Goal: Task Accomplishment & Management: Complete application form

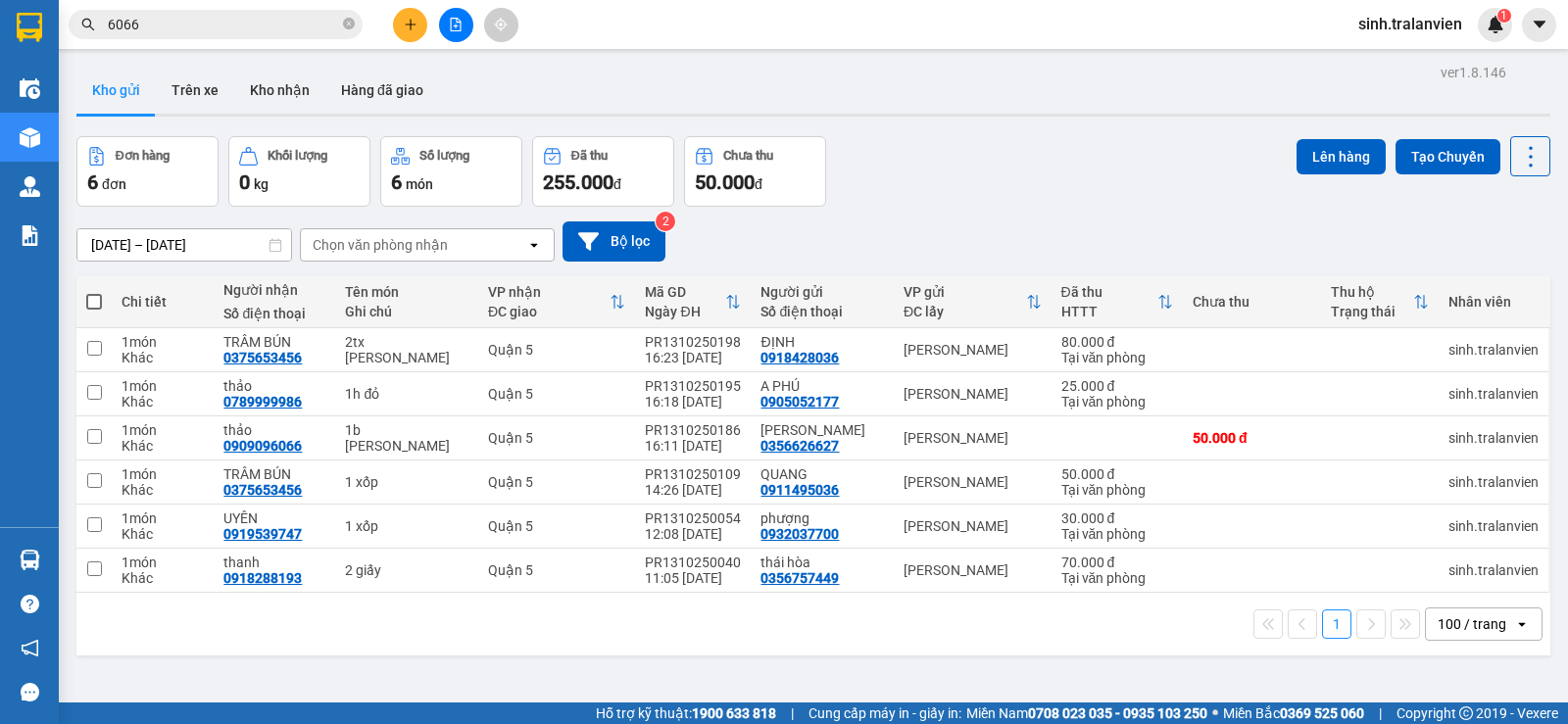
click at [404, 33] on button at bounding box center [410, 25] width 34 height 34
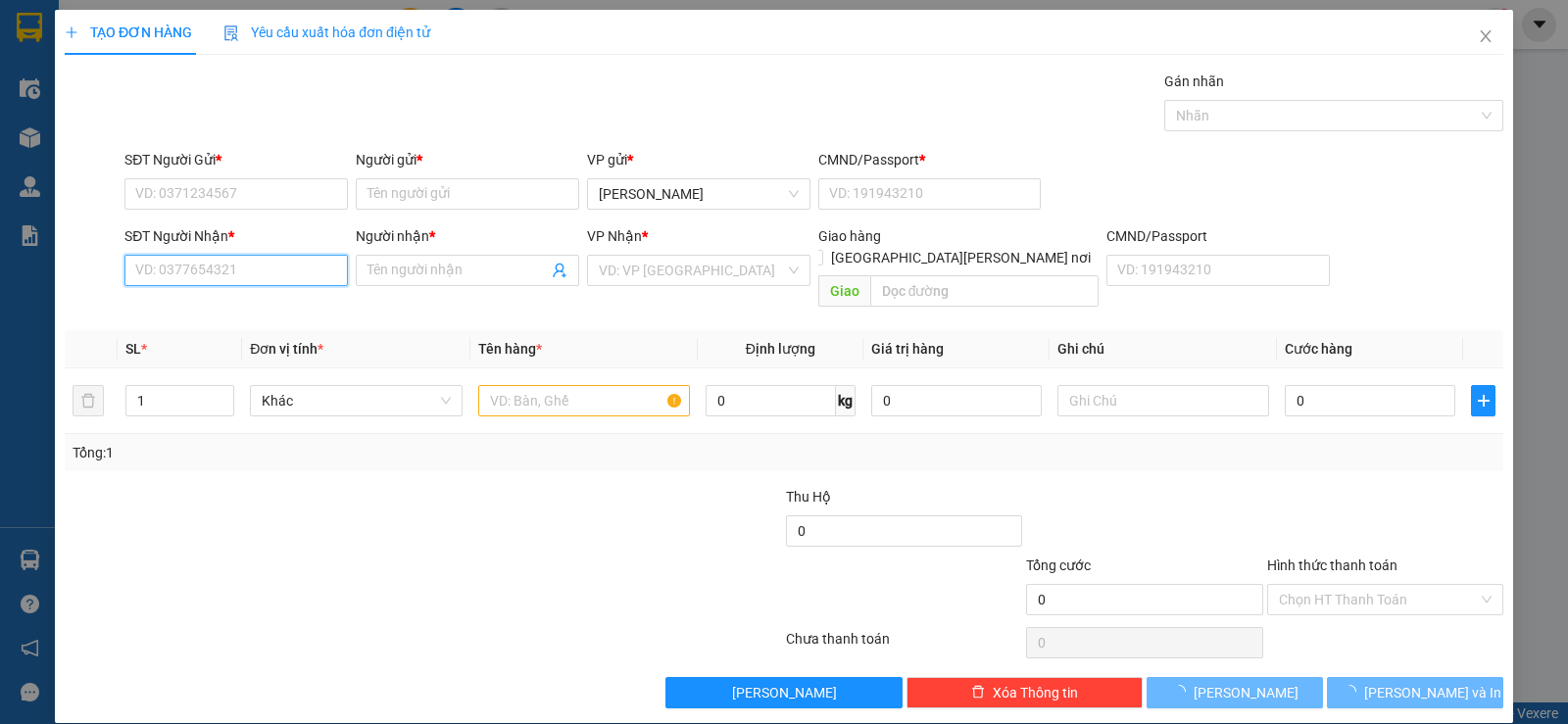
click at [210, 265] on input "SĐT Người Nhận *" at bounding box center [236, 269] width 223 height 31
type input "2"
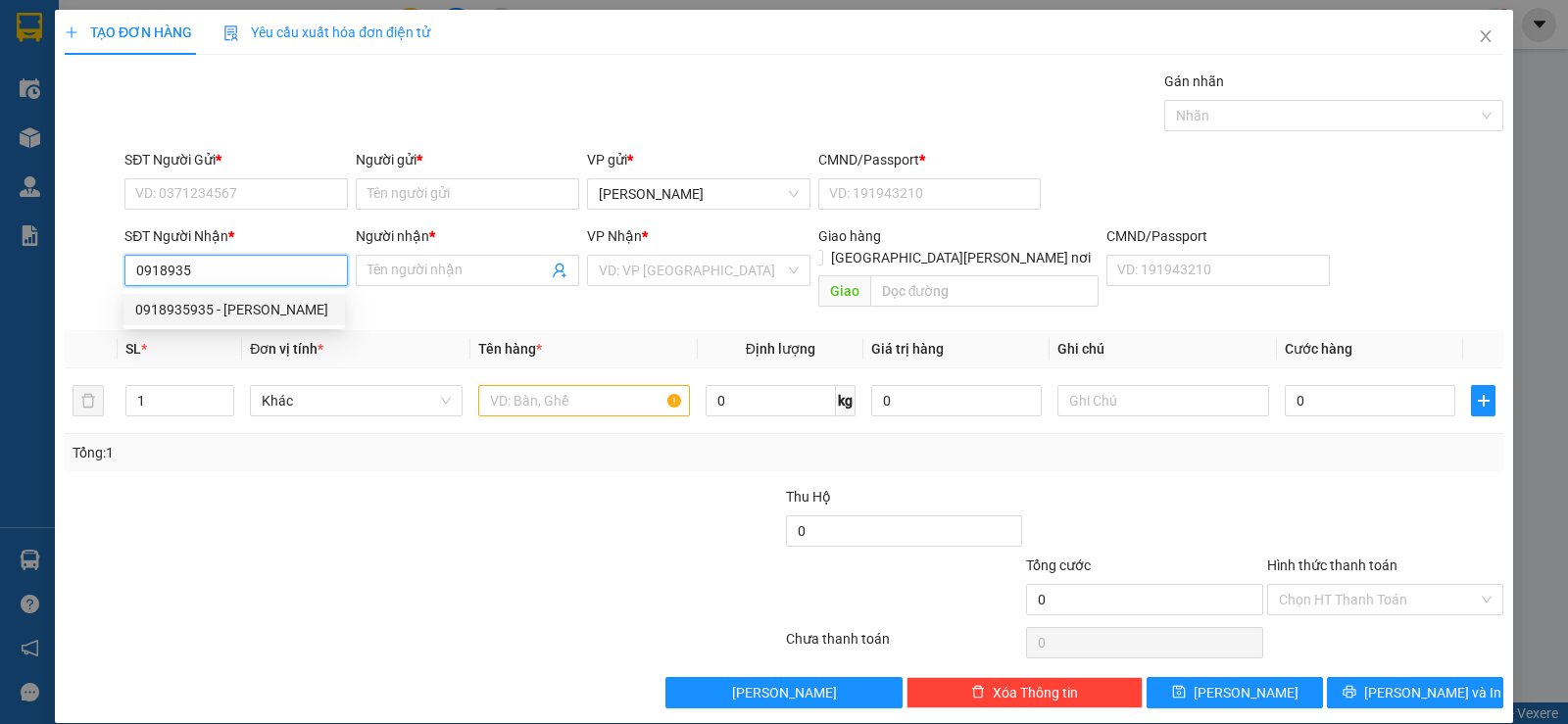
click at [208, 310] on div "0918935935 - CHÂU" at bounding box center [234, 310] width 197 height 22
type input "0918935935"
type input "CHÂU"
type input "0918935935"
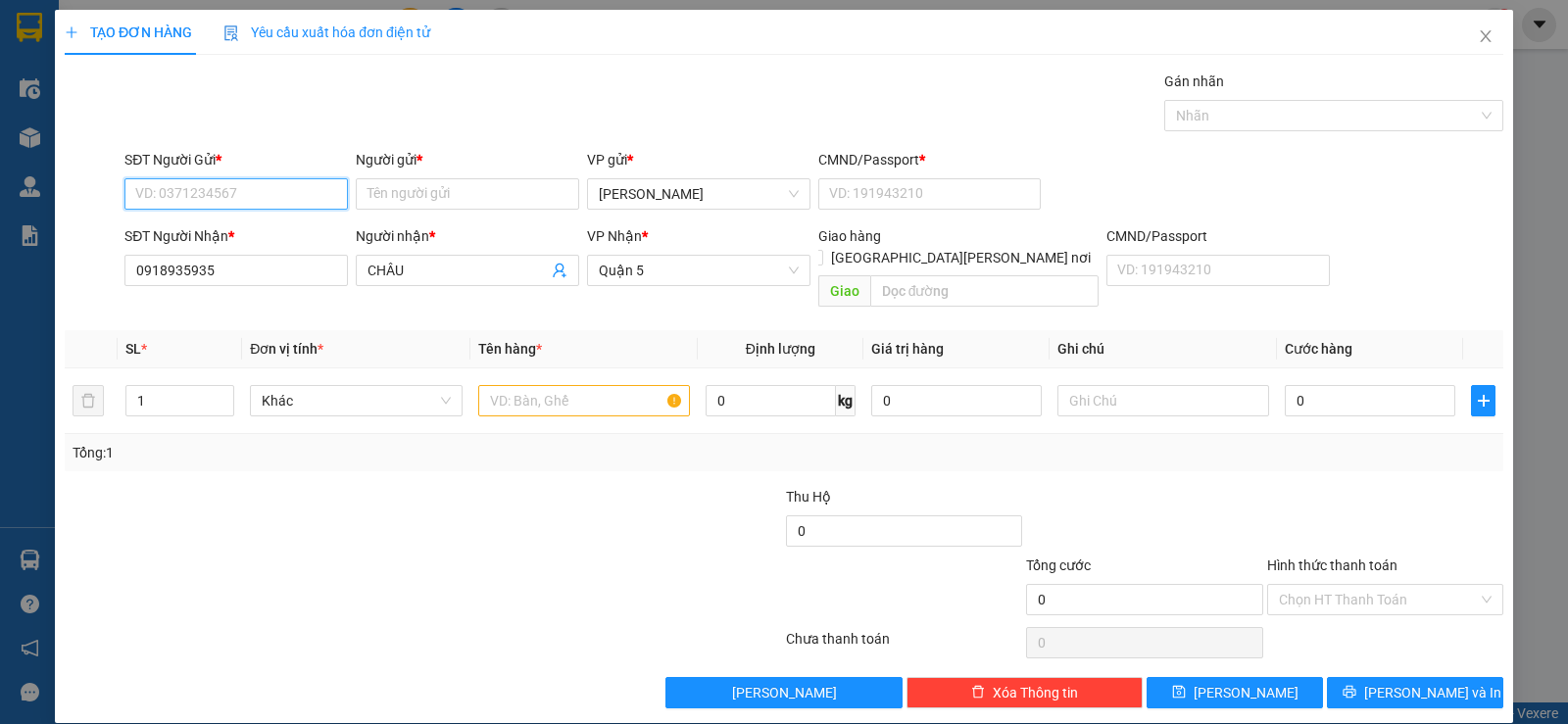
click at [218, 208] on input "SĐT Người Gửi *" at bounding box center [236, 193] width 223 height 31
click at [232, 224] on div "0917308768 - THỦY" at bounding box center [234, 233] width 197 height 22
type input "0917308768"
type input "THỦY"
type input "11"
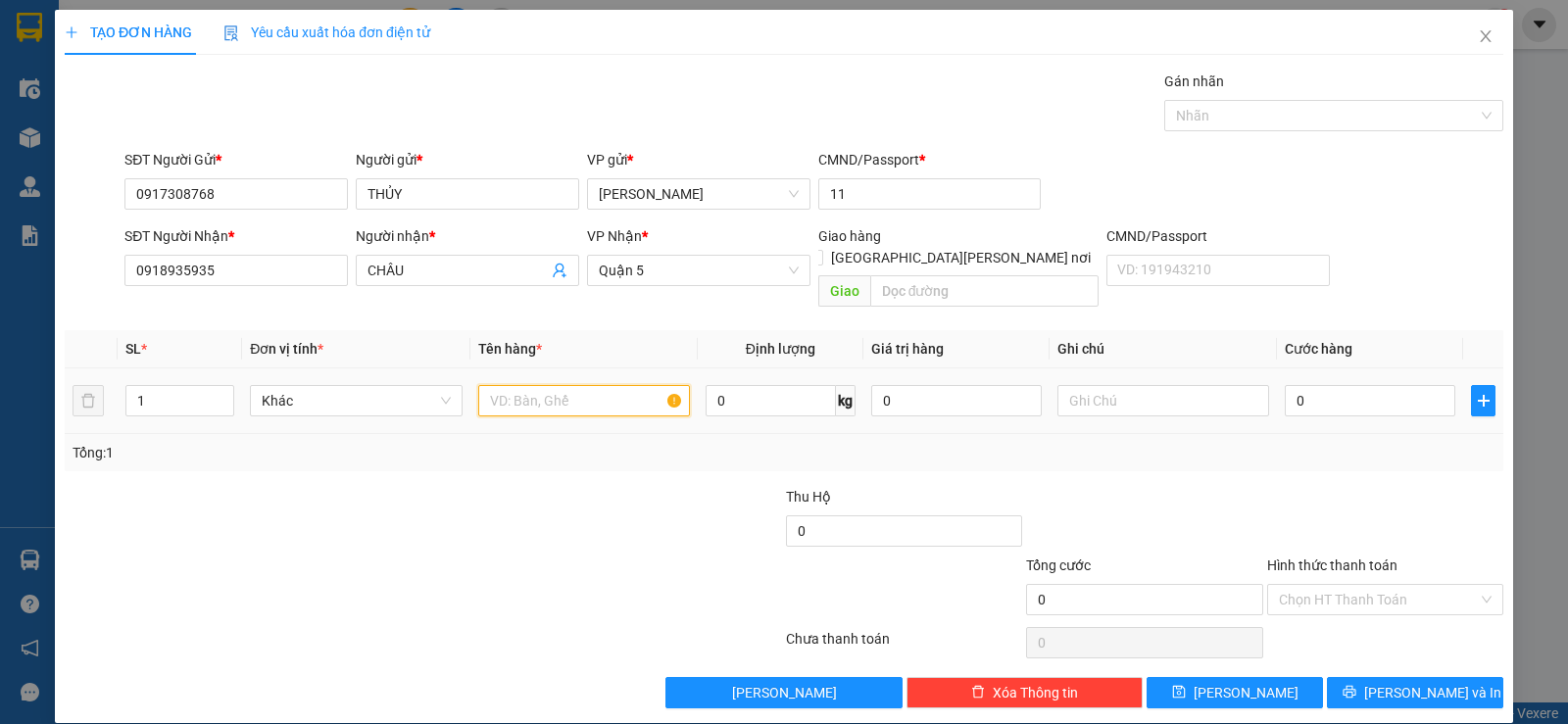
click at [566, 385] on input "text" at bounding box center [584, 400] width 211 height 31
type input "1tg"
type input "4"
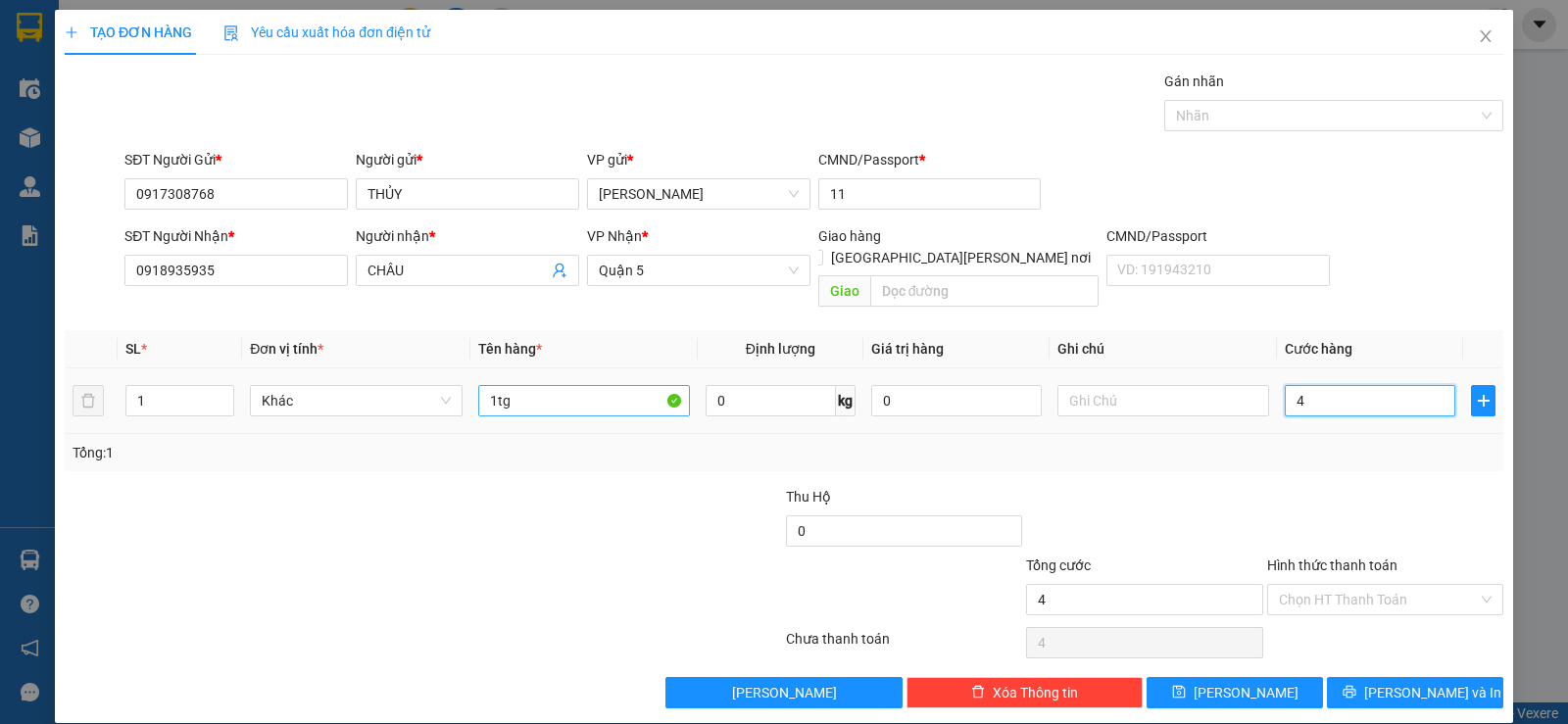
type input "40"
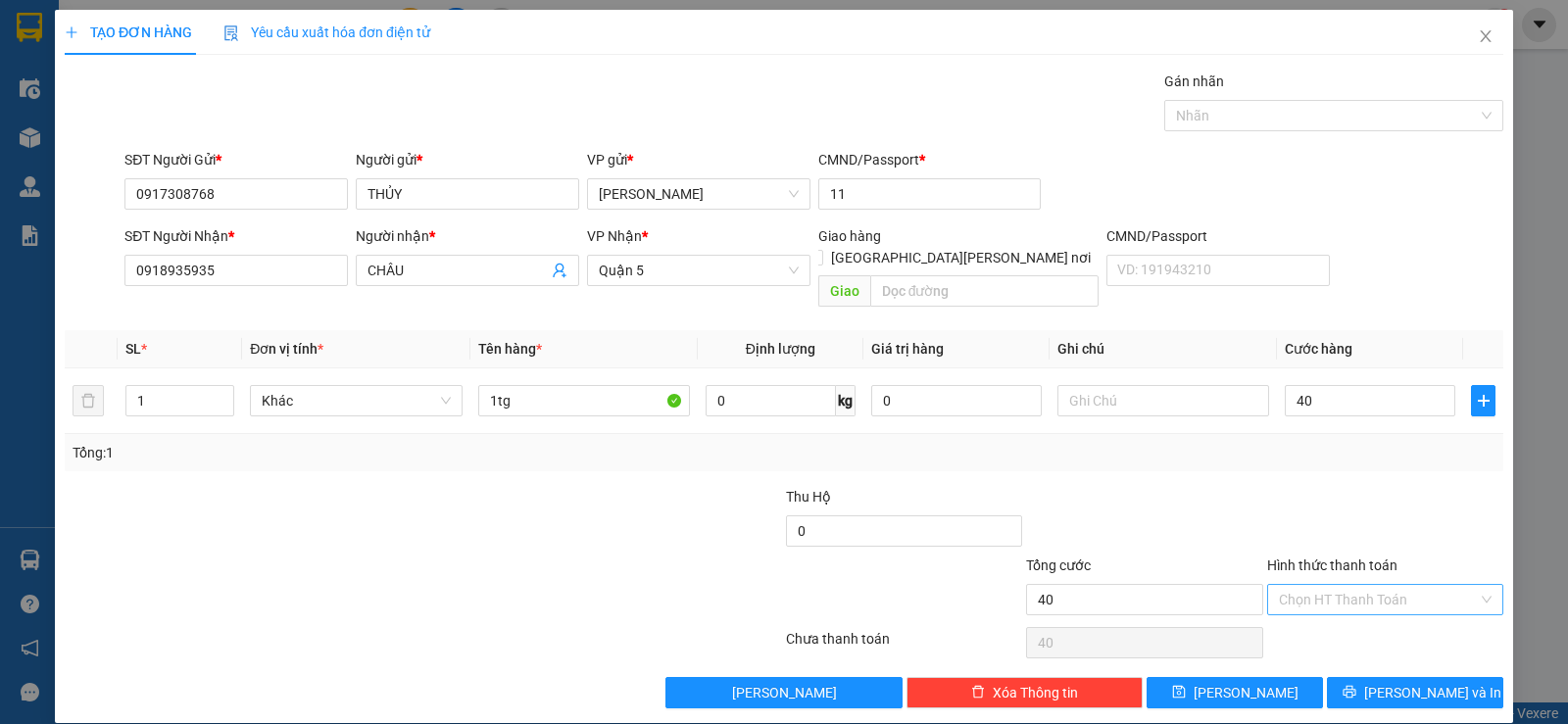
type input "40.000"
click at [1366, 584] on input "Hình thức thanh toán" at bounding box center [1377, 598] width 198 height 29
drag, startPoint x: 1353, startPoint y: 607, endPoint x: 1373, endPoint y: 632, distance: 32.0
click at [1352, 607] on div "Tại văn phòng" at bounding box center [1372, 617] width 210 height 22
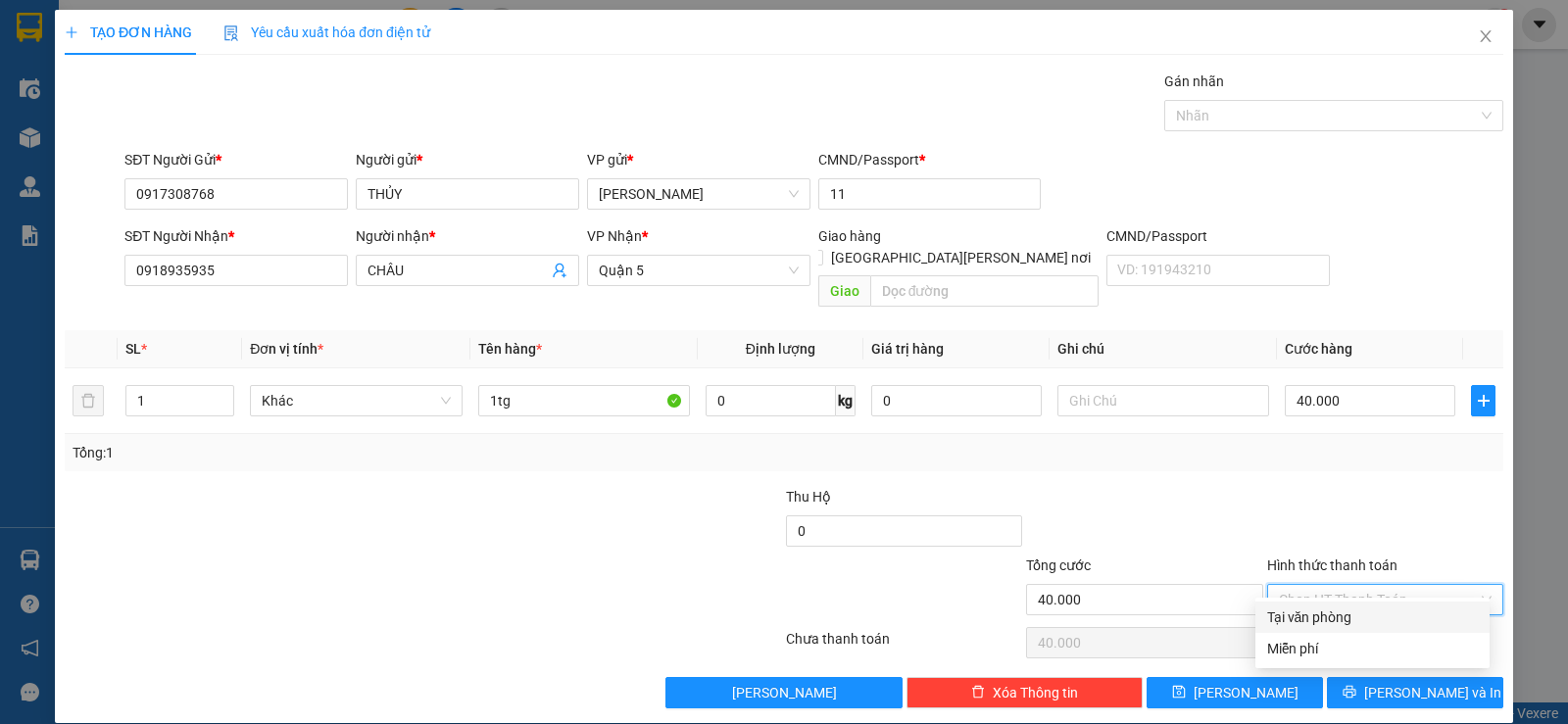
type input "0"
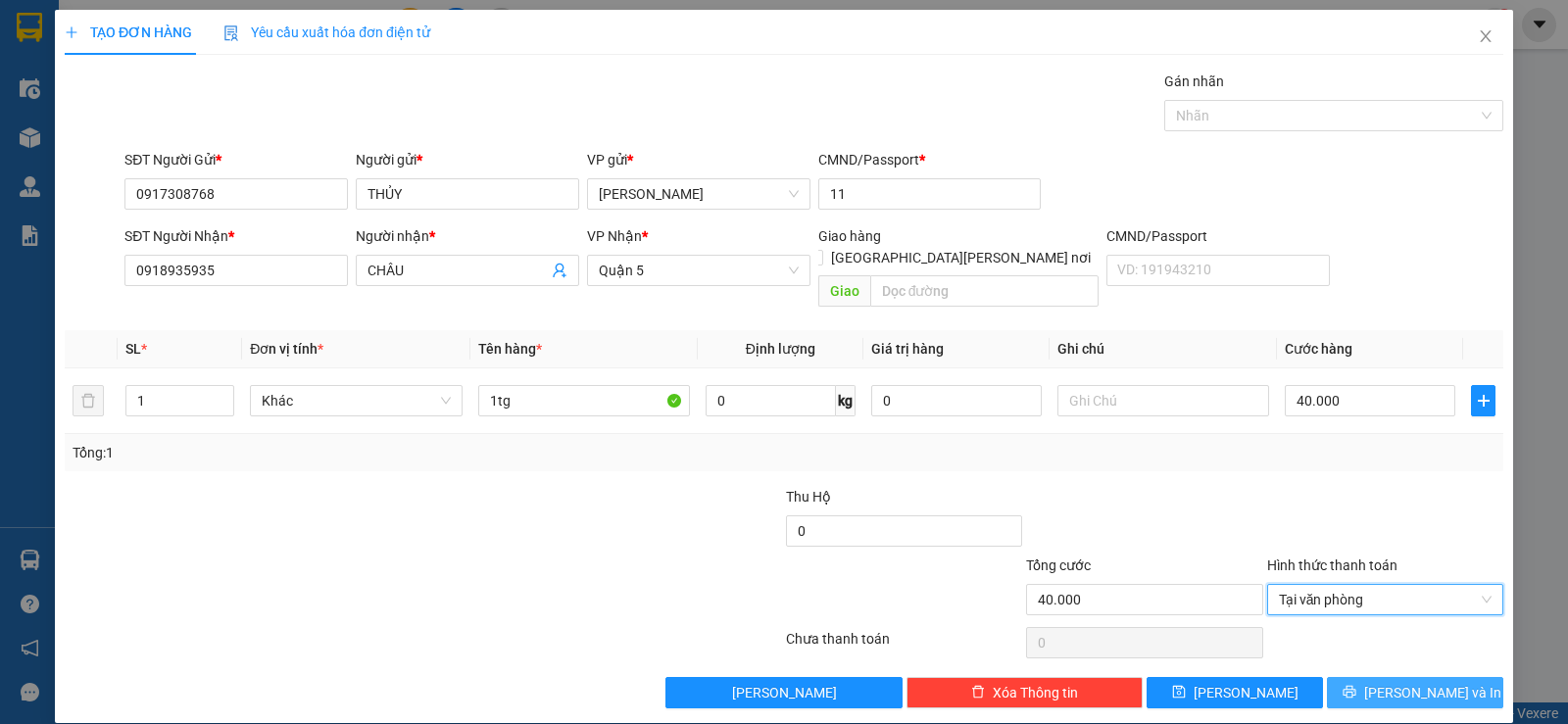
click at [1409, 682] on span "[PERSON_NAME] và In" at bounding box center [1432, 693] width 138 height 22
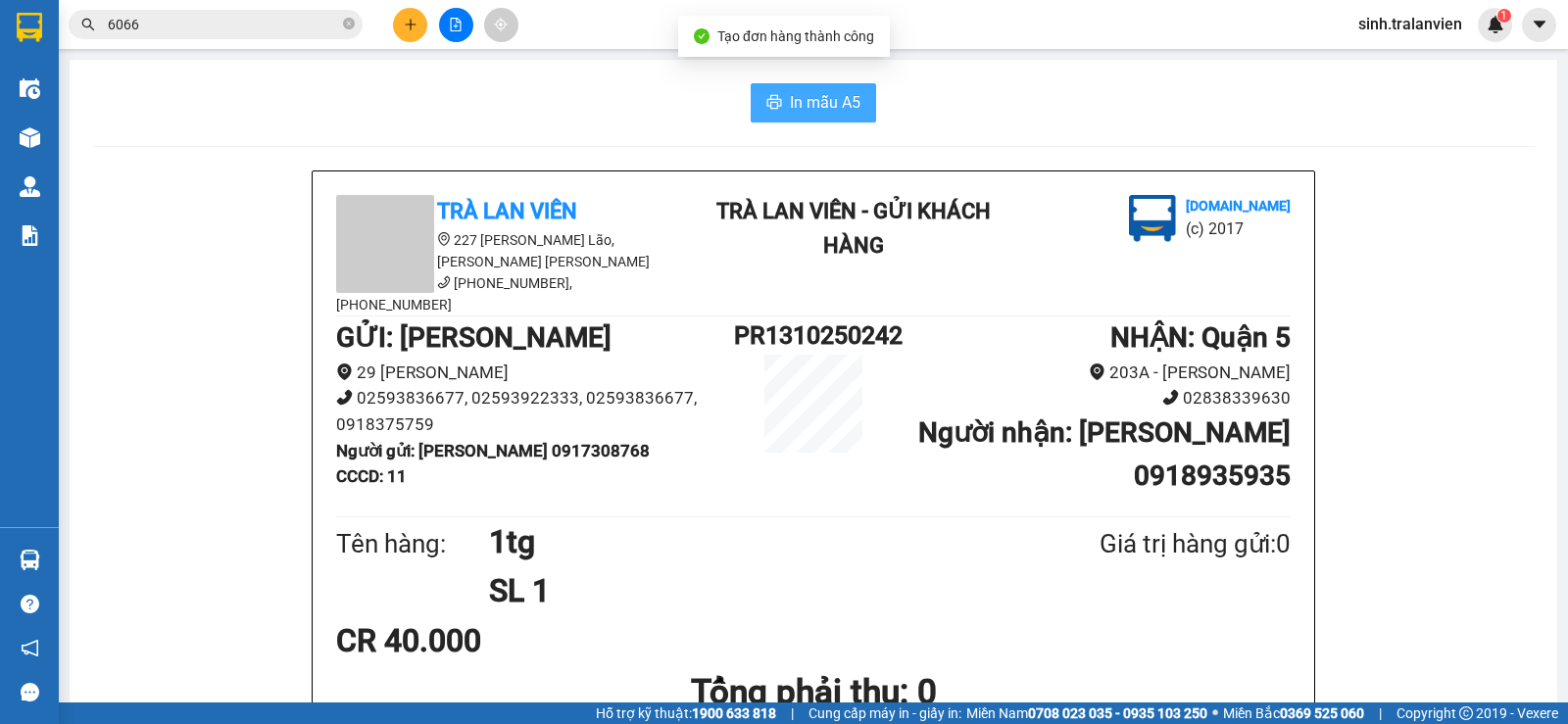
click at [845, 97] on span "In mẫu A5" at bounding box center [825, 102] width 71 height 25
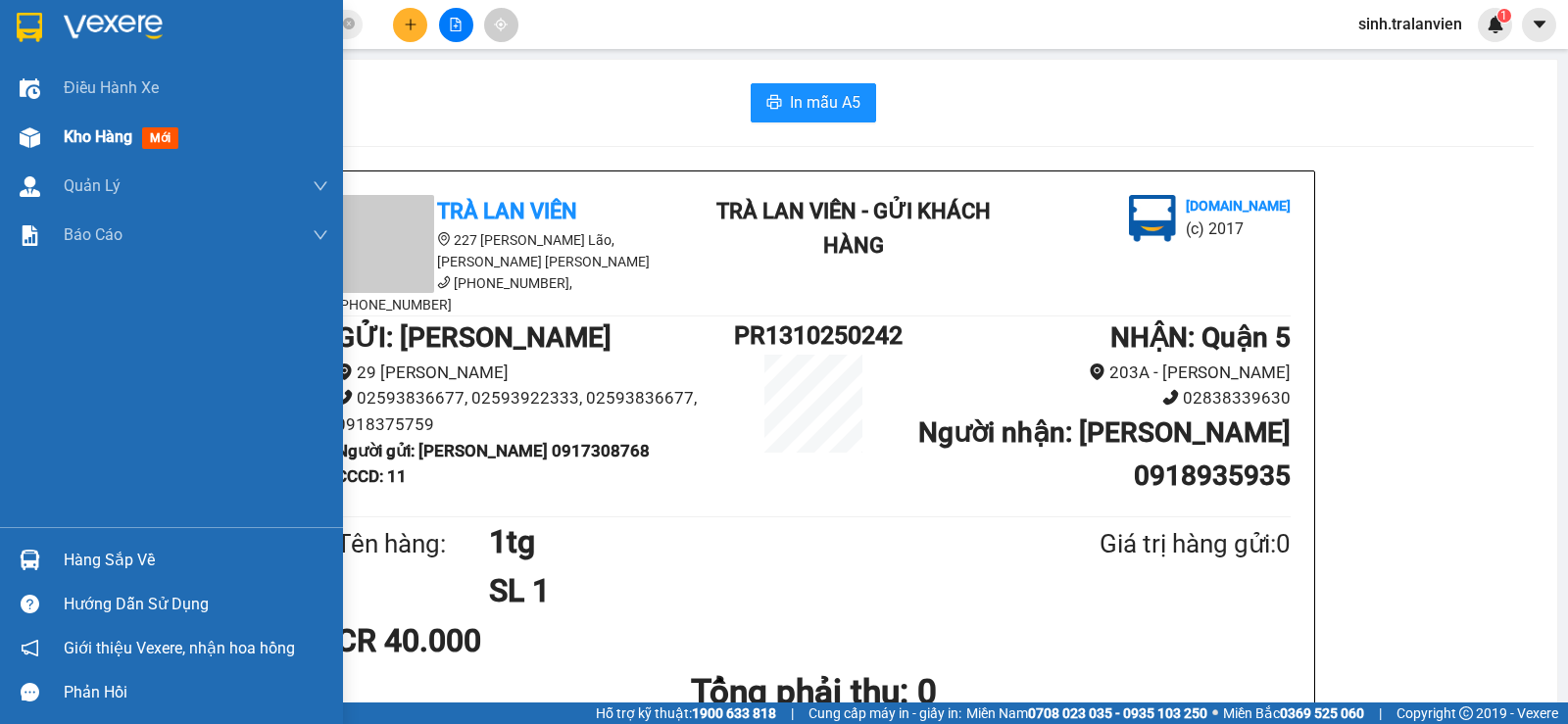
drag, startPoint x: 93, startPoint y: 133, endPoint x: 128, endPoint y: 125, distance: 35.9
click at [94, 133] on span "Kho hàng" at bounding box center [98, 137] width 69 height 19
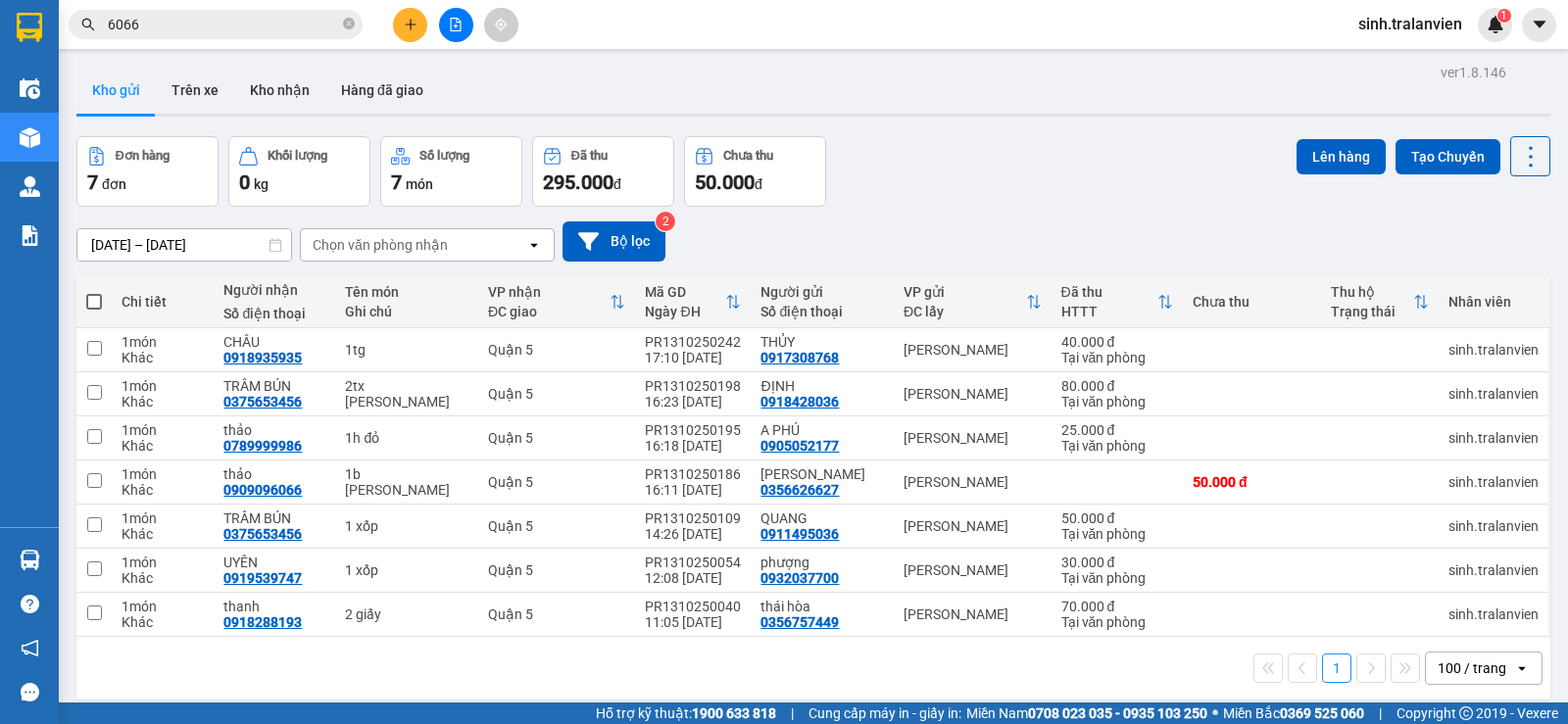
click at [402, 28] on button at bounding box center [410, 25] width 34 height 34
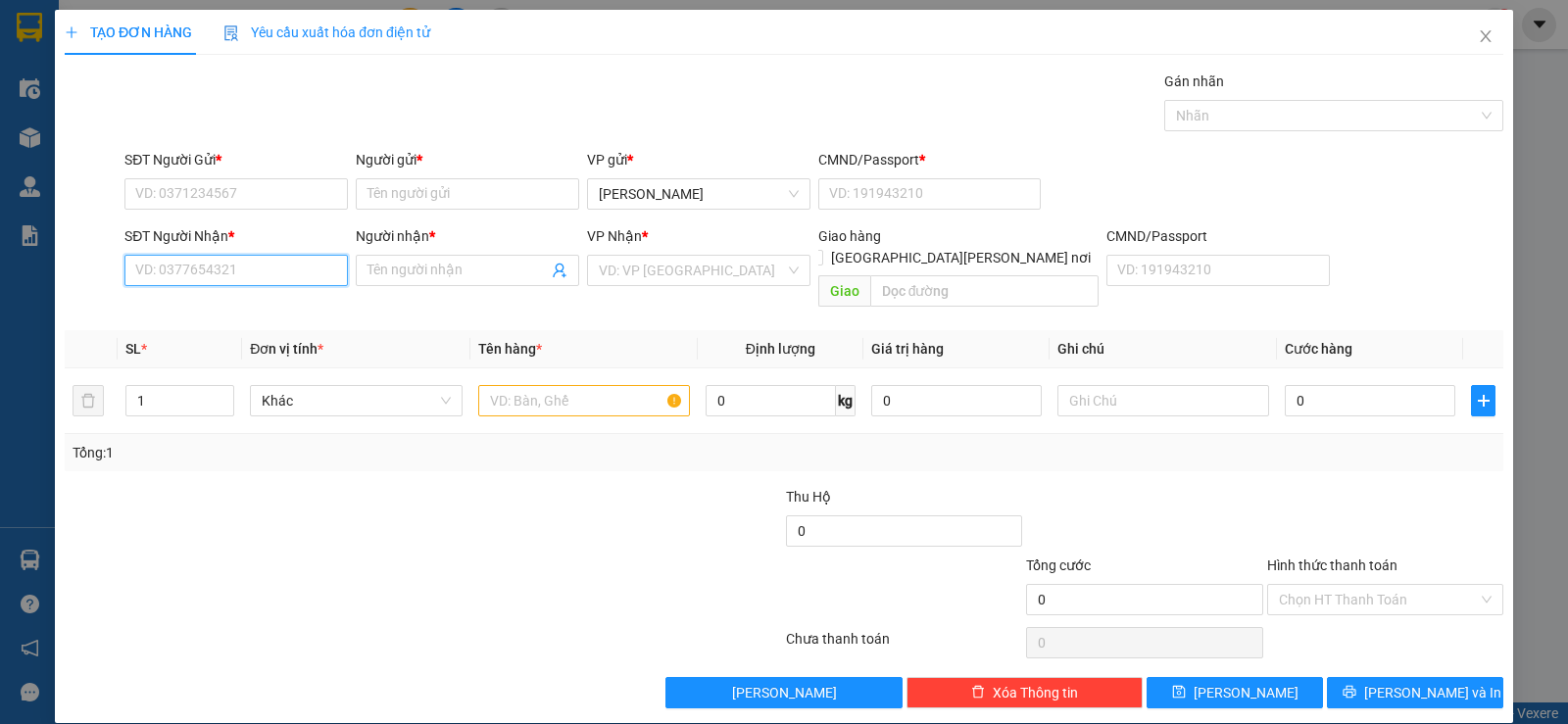
click at [287, 257] on input "SĐT Người Nhận *" at bounding box center [236, 269] width 223 height 31
click at [285, 310] on div "0938609719 - TÚ TRANG" at bounding box center [234, 310] width 197 height 22
type input "0938609719"
type input "TÚ TRANG"
type input "058096006325"
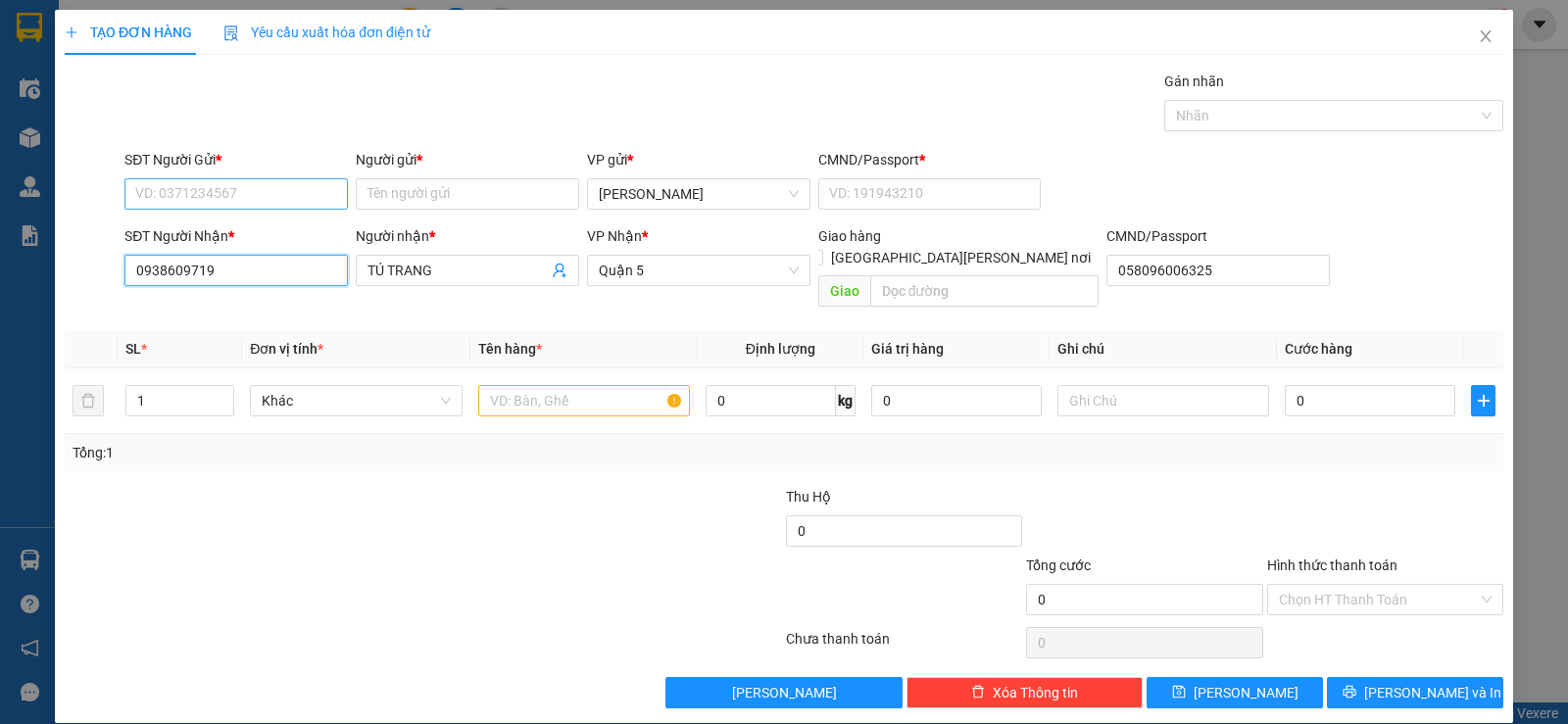
type input "0938609719"
click at [249, 198] on input "SĐT Người Gửi *" at bounding box center [236, 193] width 223 height 31
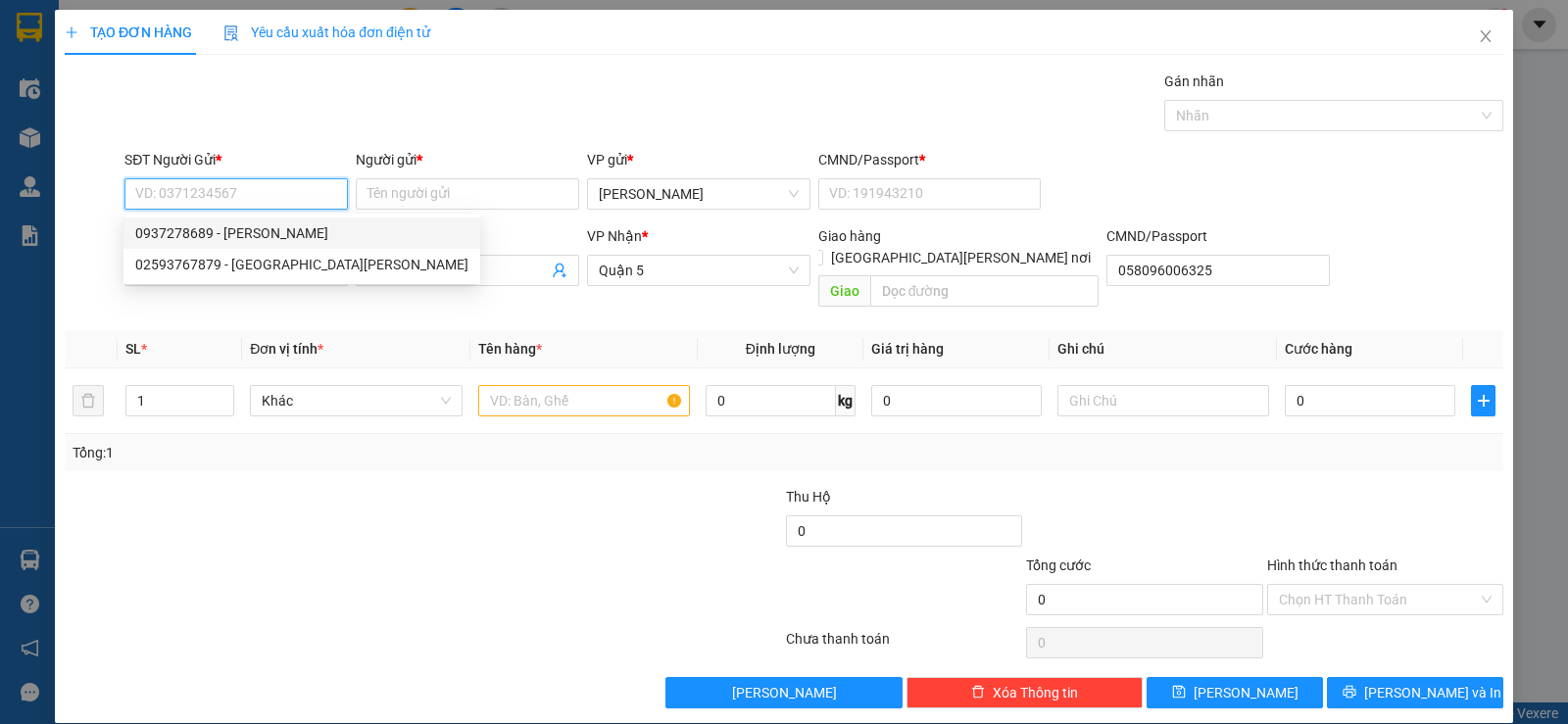
click at [247, 223] on div "0937278689 - THIÊN BẢO" at bounding box center [302, 233] width 333 height 22
type input "0937278689"
type input "THIÊN BẢO"
type input "058064004349"
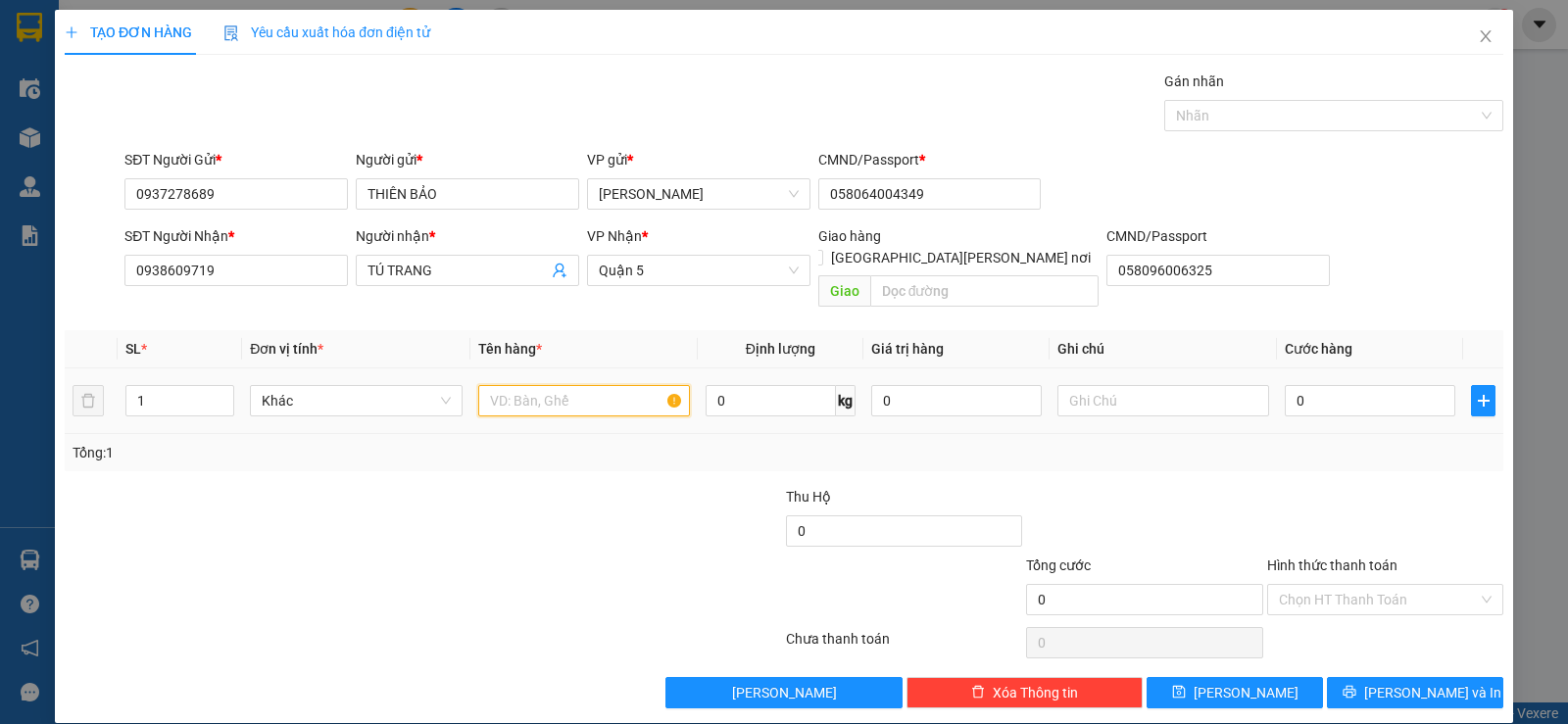
click at [536, 385] on input "text" at bounding box center [584, 400] width 211 height 31
type input "1h vàng"
type input "2"
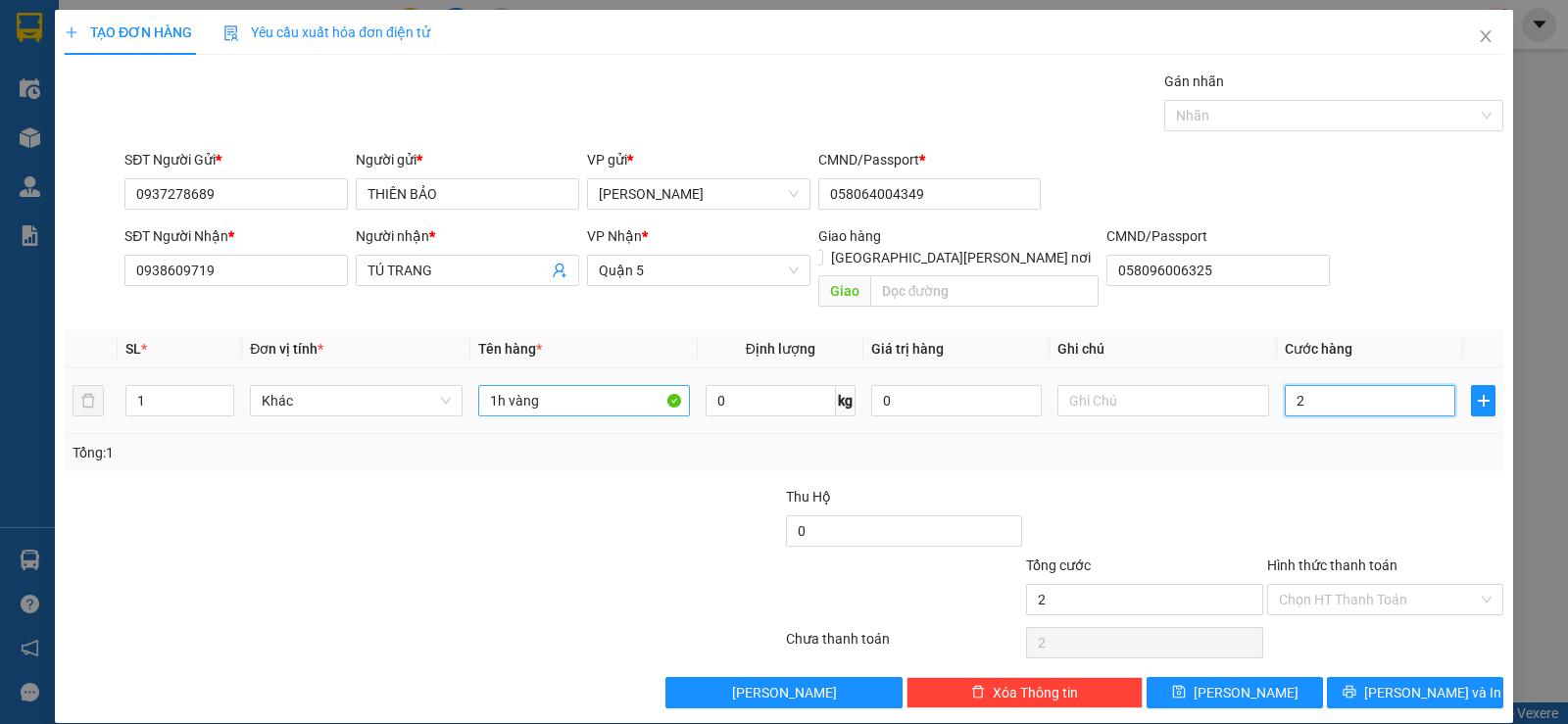
type input "20"
type input "20.000"
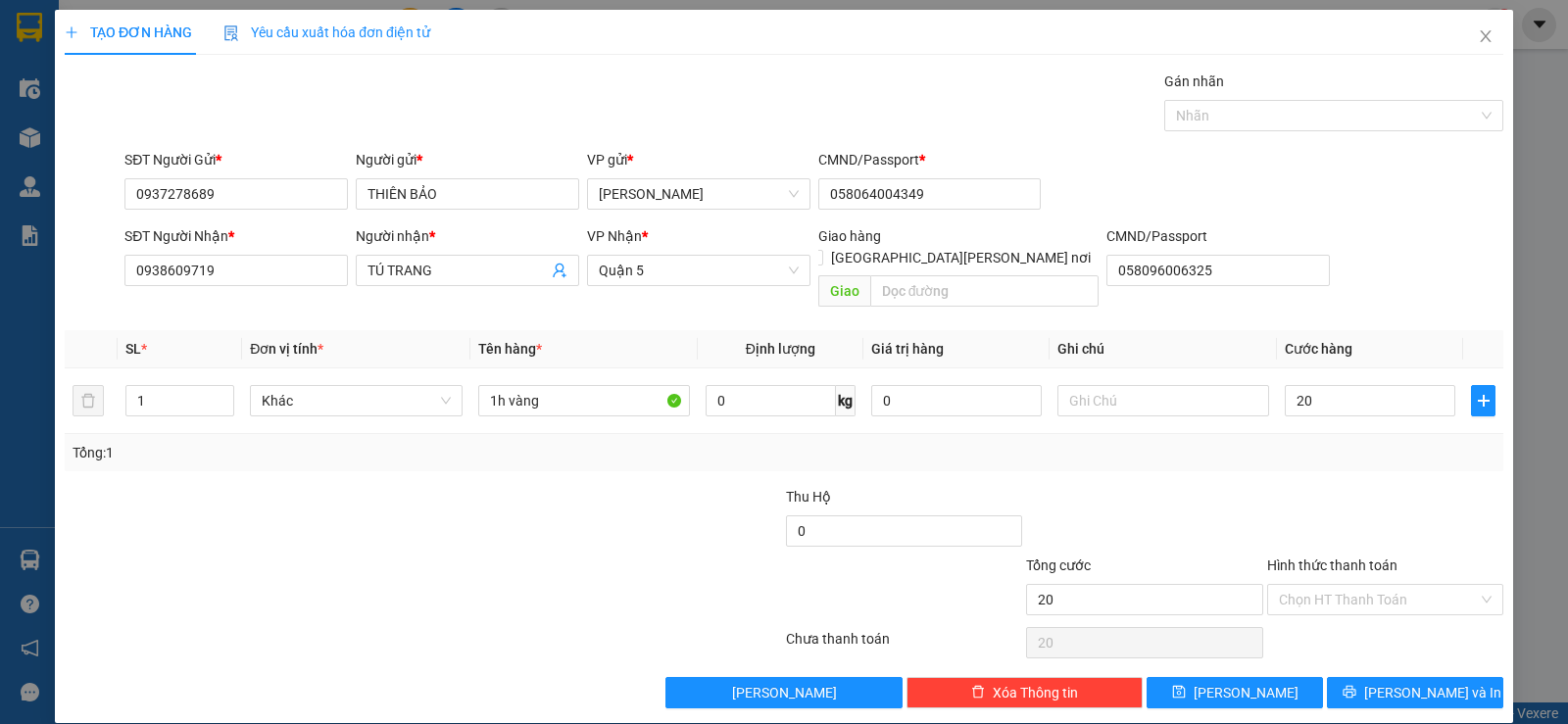
type input "20.000"
click at [1130, 486] on div at bounding box center [1143, 520] width 240 height 69
click at [1357, 560] on div "Hình thức thanh toán" at bounding box center [1384, 568] width 236 height 29
click at [1352, 584] on input "Hình thức thanh toán" at bounding box center [1377, 598] width 198 height 29
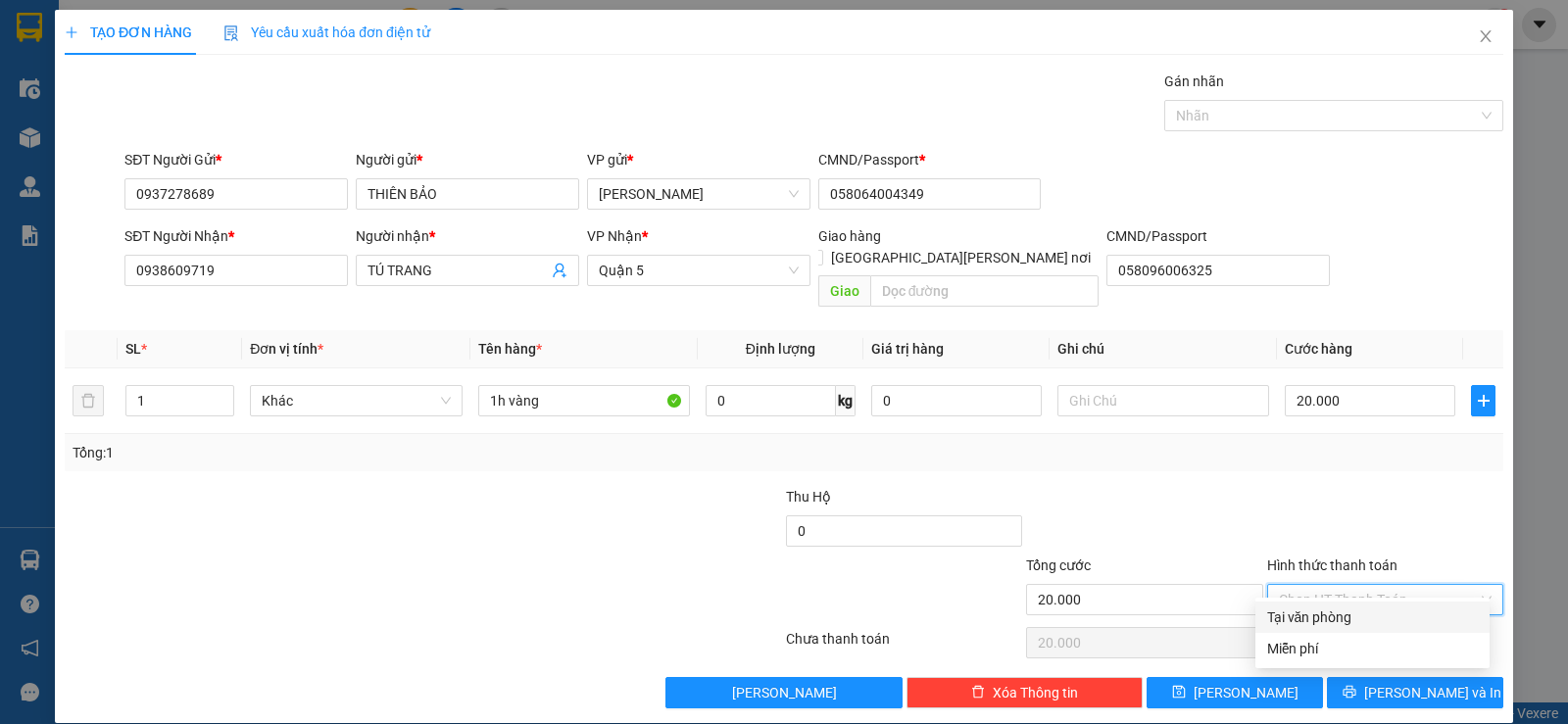
click at [1344, 624] on div "Tại văn phòng" at bounding box center [1372, 617] width 210 height 22
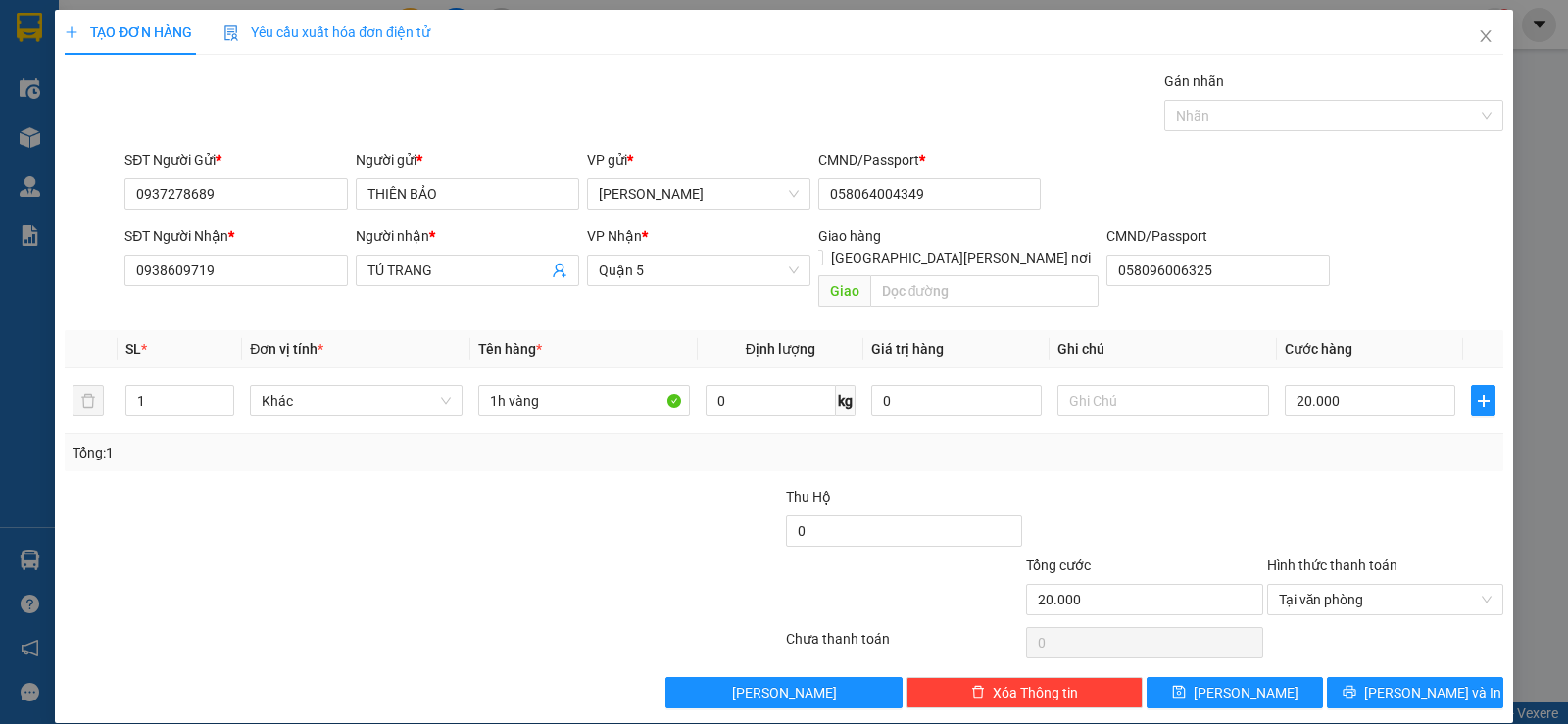
click at [1123, 442] on div "Tổng: 1" at bounding box center [784, 453] width 1422 height 22
click at [1405, 682] on span "[PERSON_NAME] và In" at bounding box center [1432, 693] width 138 height 22
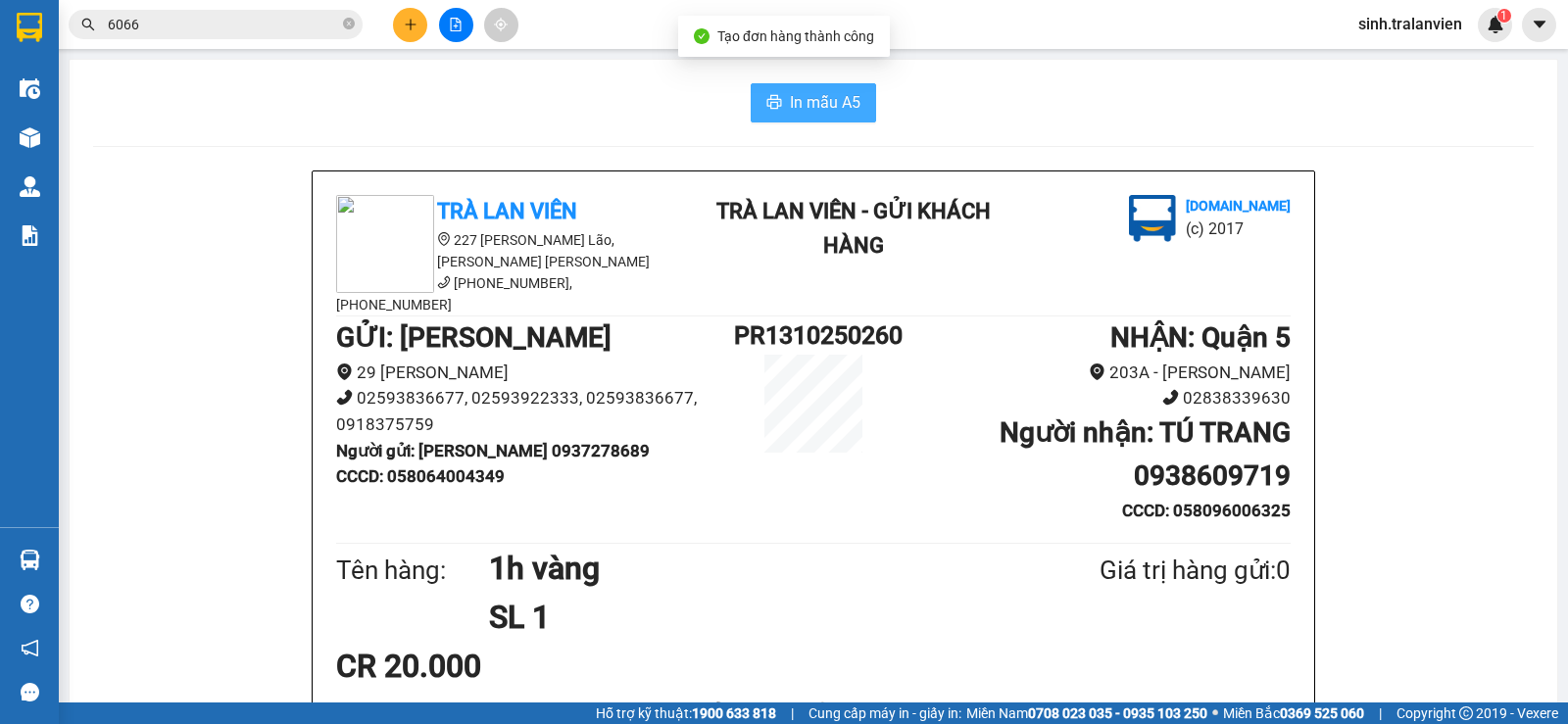
click at [758, 94] on button "In mẫu A5" at bounding box center [813, 102] width 126 height 39
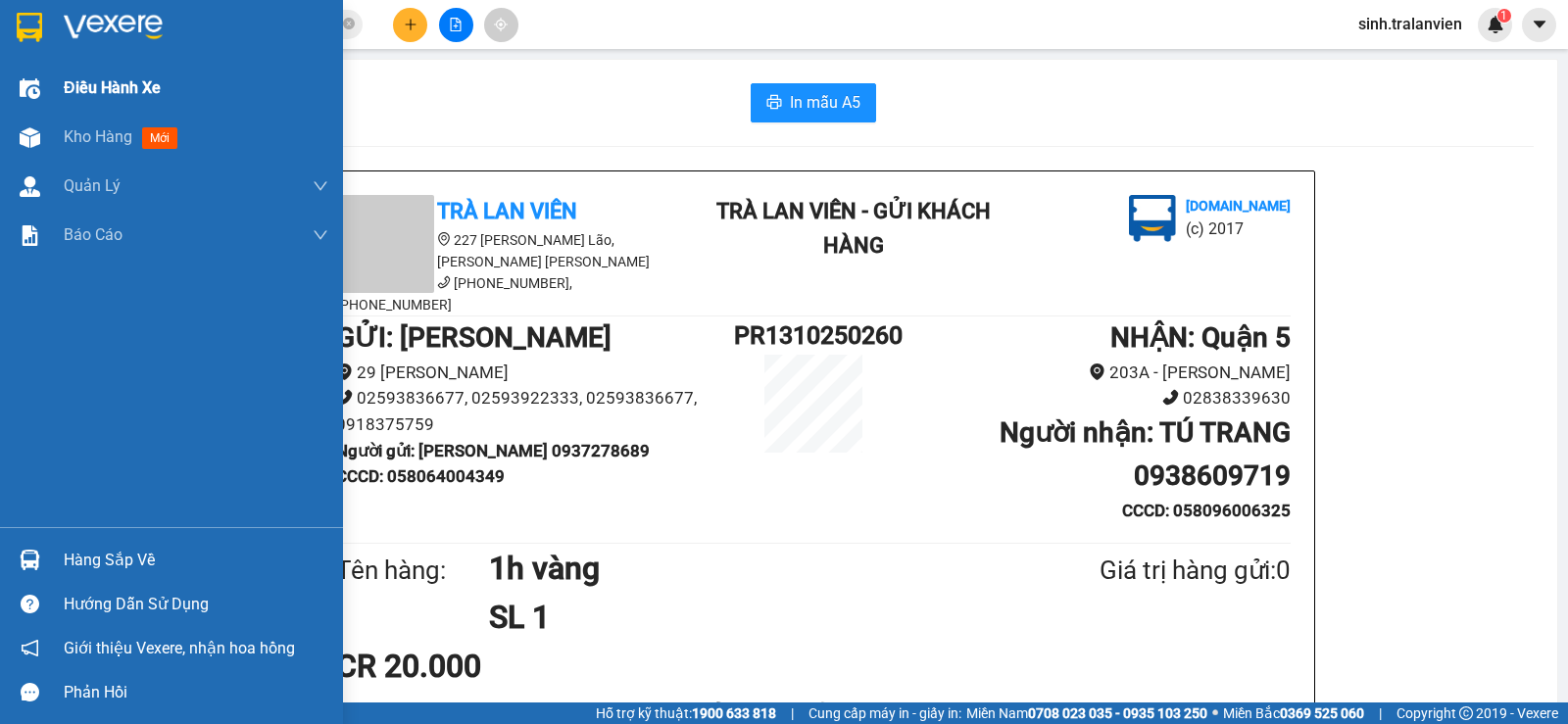
drag, startPoint x: 73, startPoint y: 126, endPoint x: 279, endPoint y: 93, distance: 208.6
click at [73, 126] on div "Kho hàng mới" at bounding box center [125, 137] width 122 height 25
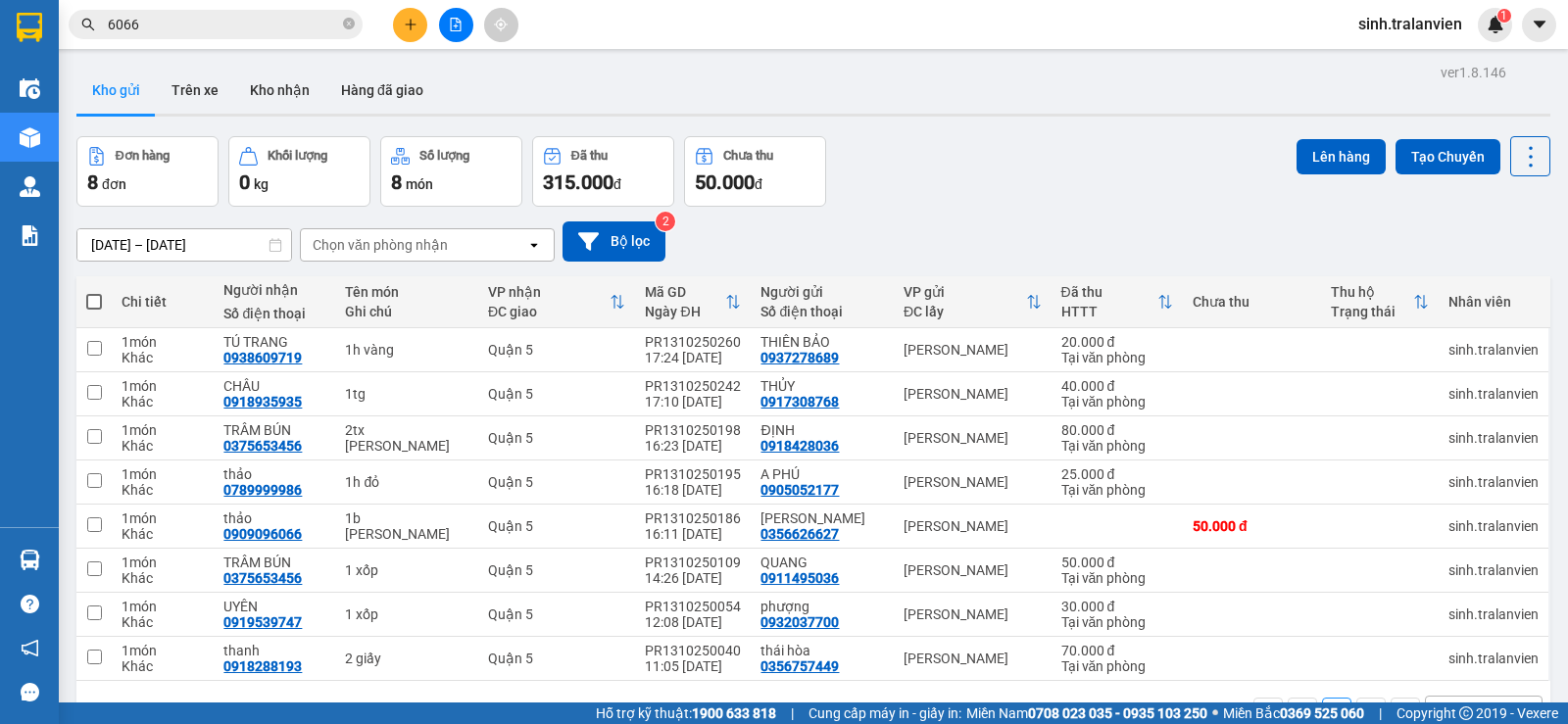
click at [412, 41] on button at bounding box center [410, 25] width 34 height 34
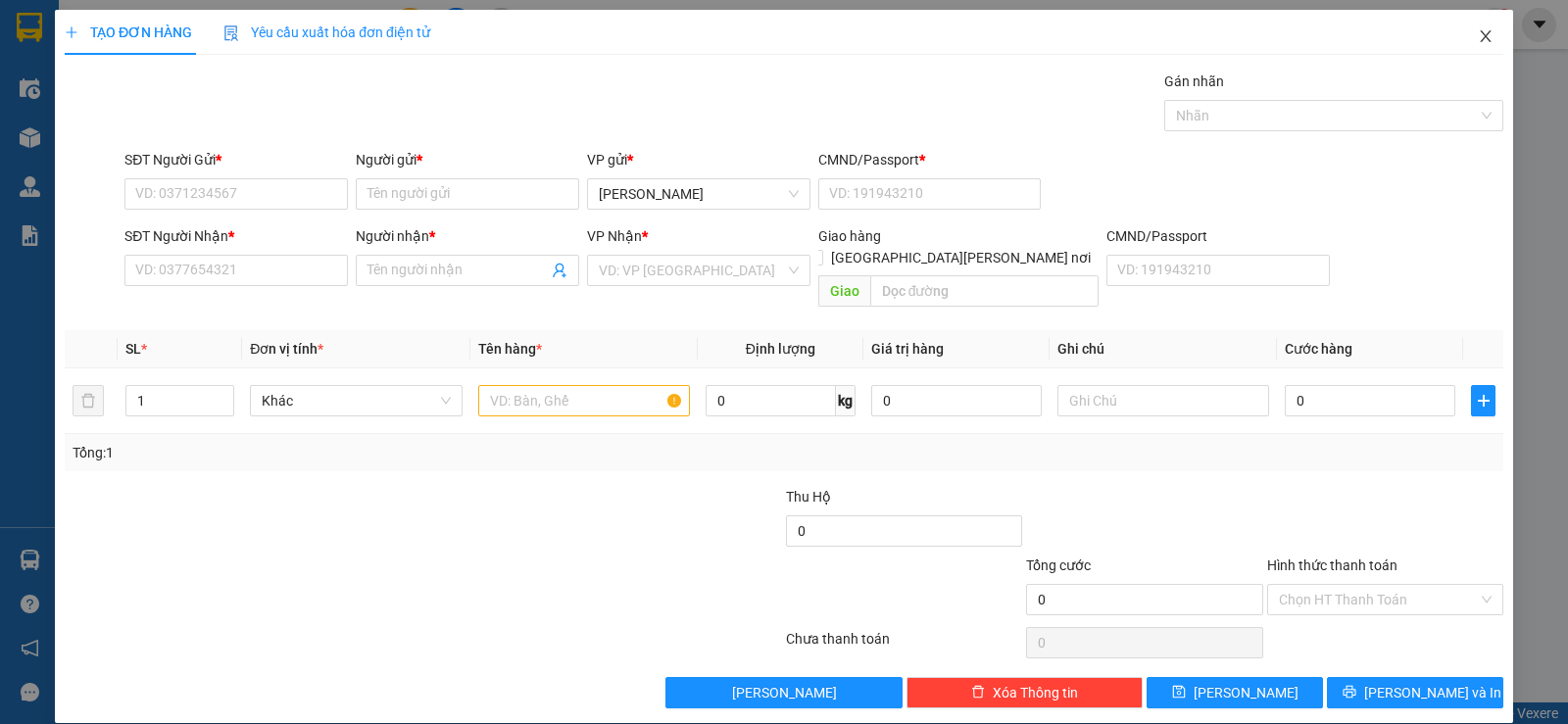
click at [1477, 38] on icon "close" at bounding box center [1485, 36] width 16 height 16
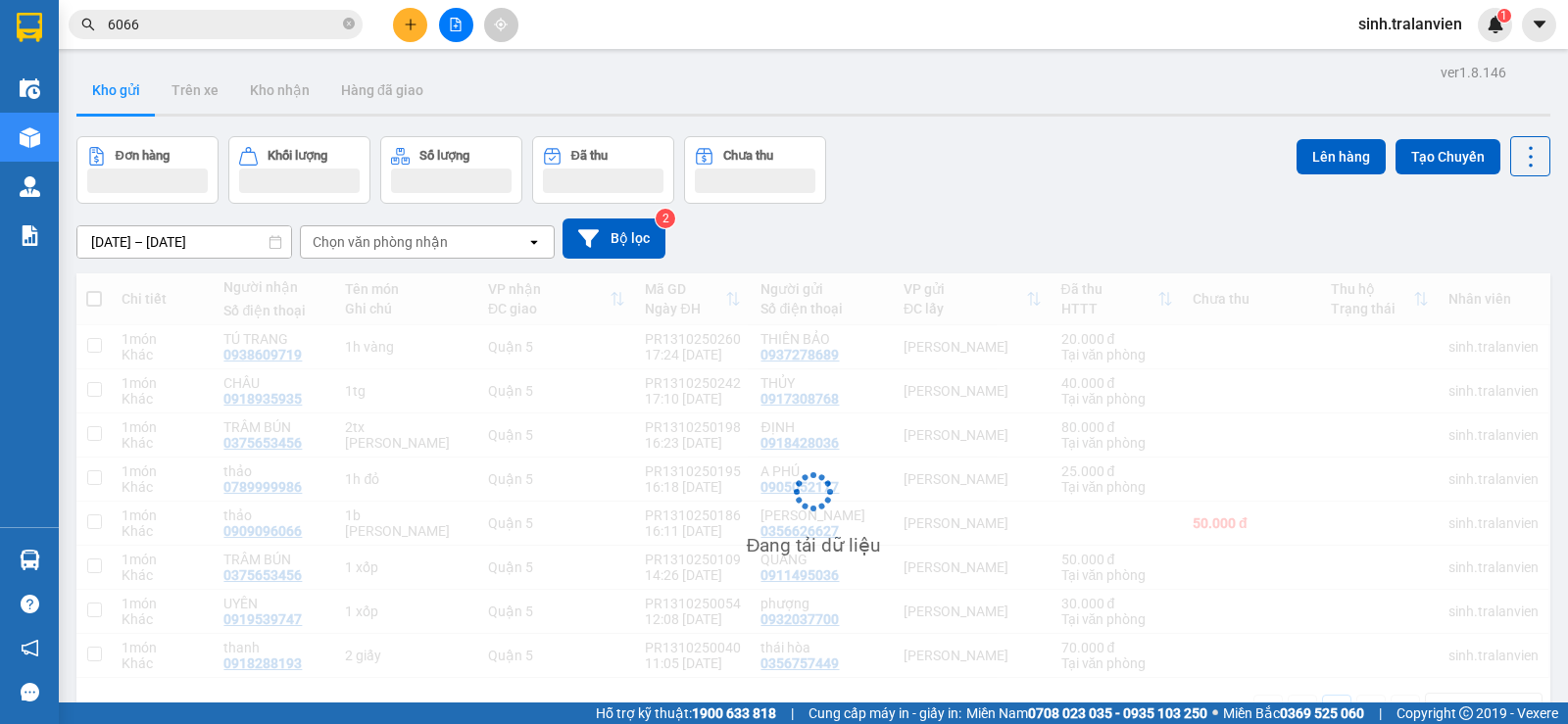
click at [219, 26] on input "6066" at bounding box center [223, 25] width 231 height 22
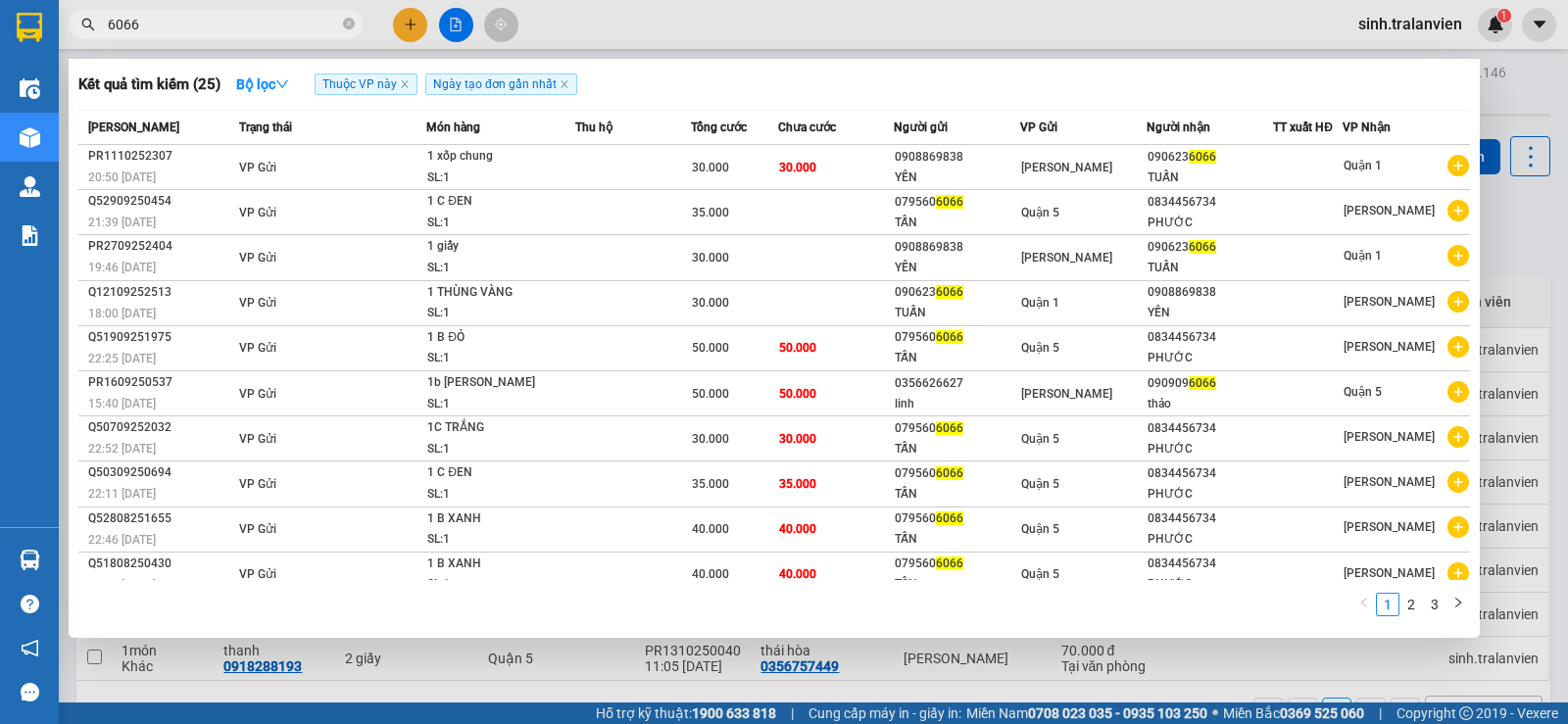
click at [219, 26] on input "6066" at bounding box center [223, 25] width 231 height 22
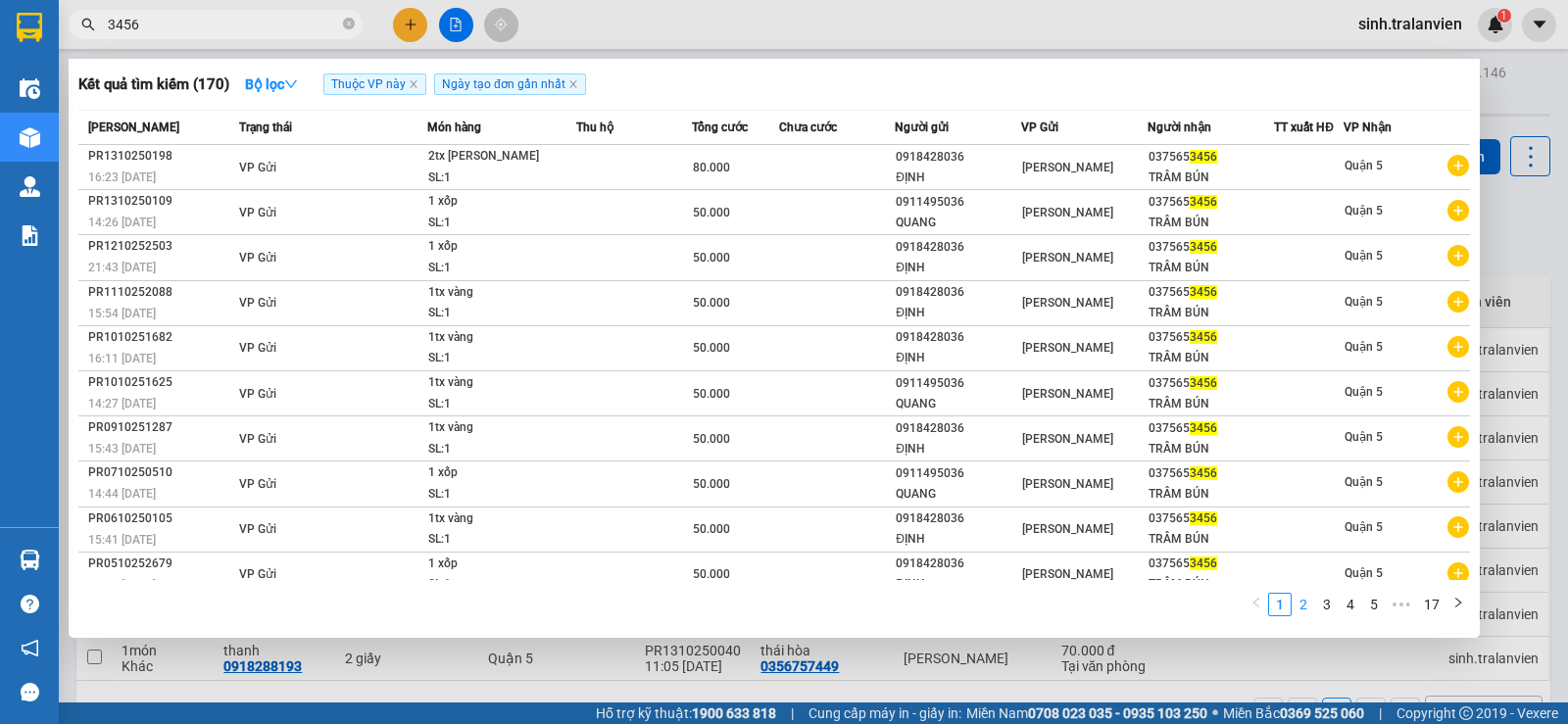
type input "3456"
click at [1310, 608] on link "2" at bounding box center [1304, 604] width 22 height 22
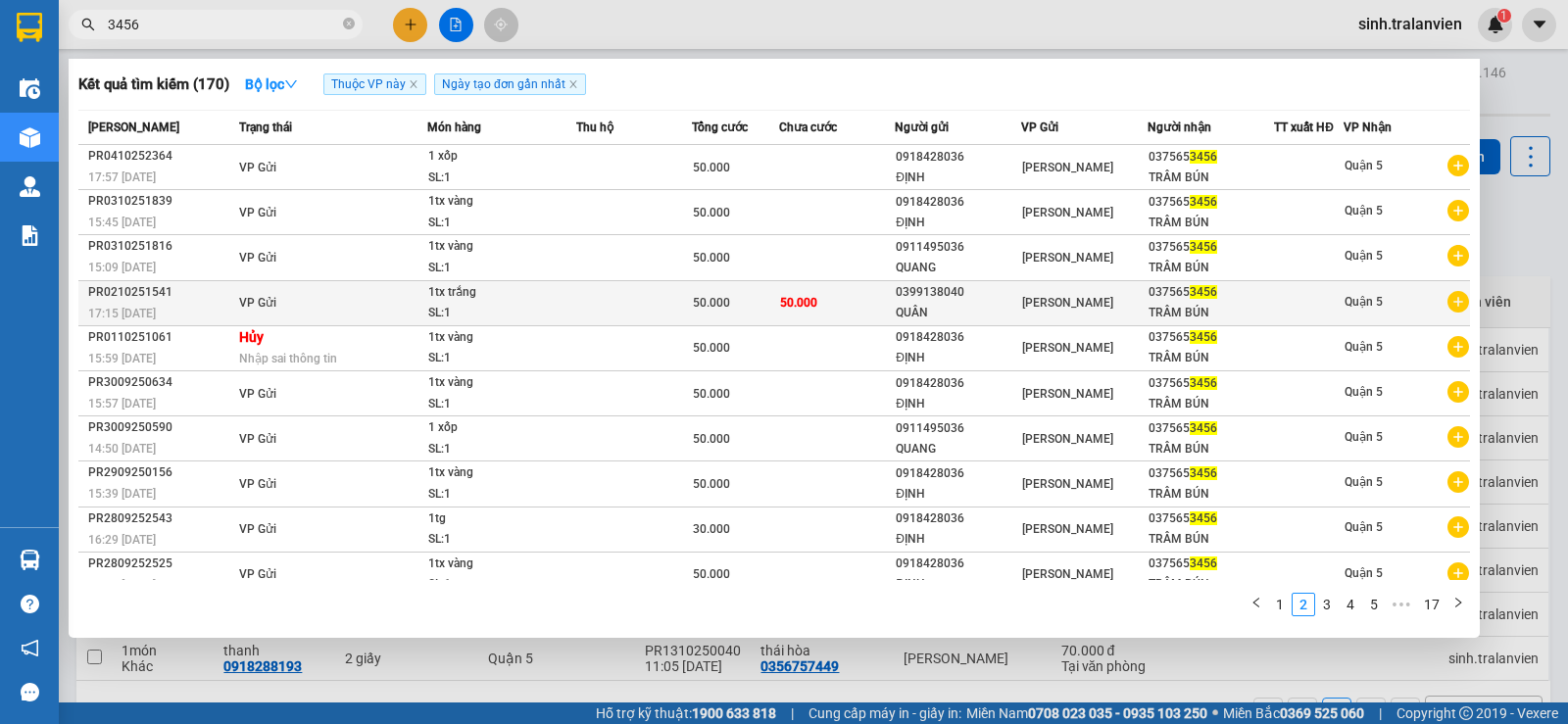
click at [939, 286] on div "0399138040" at bounding box center [958, 292] width 125 height 21
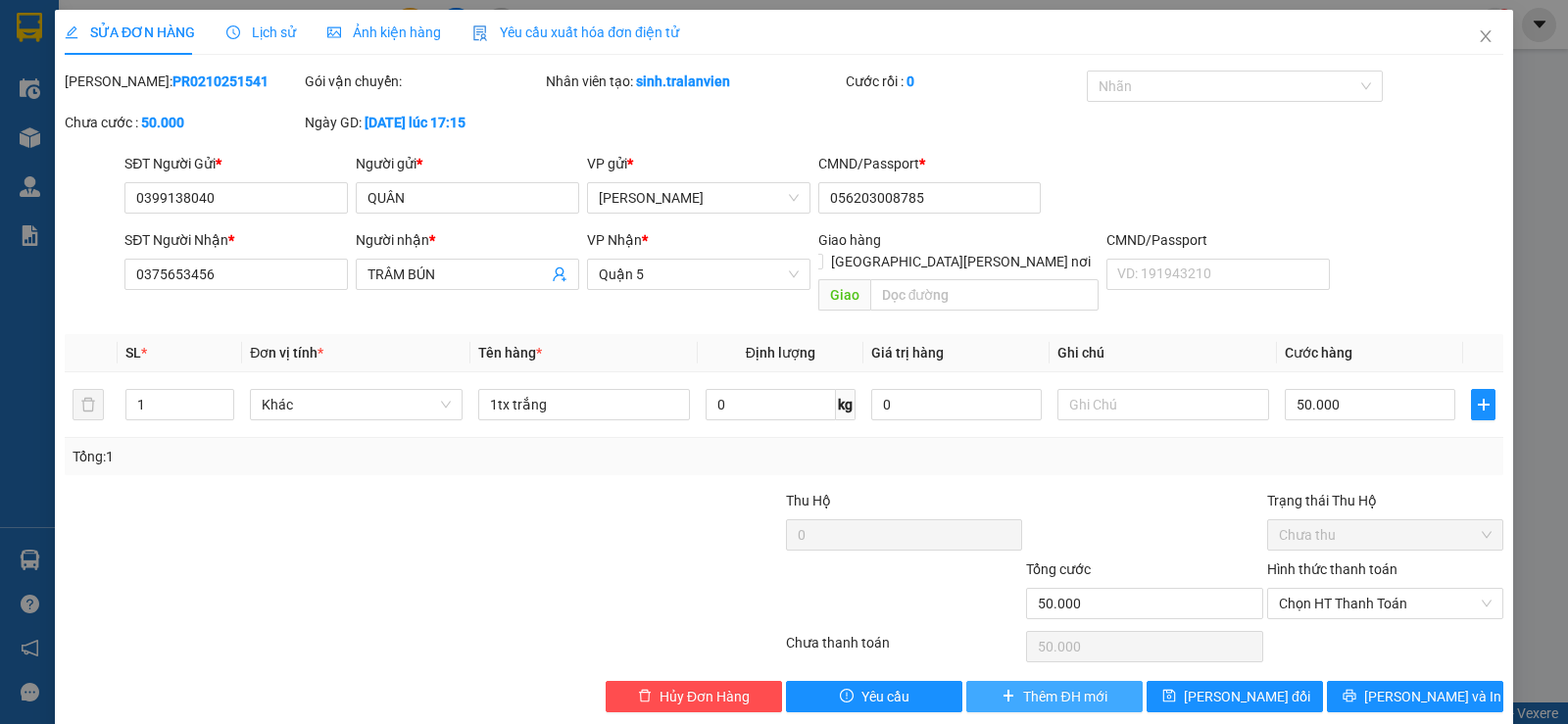
click at [1042, 686] on span "Thêm ĐH mới" at bounding box center [1063, 697] width 83 height 22
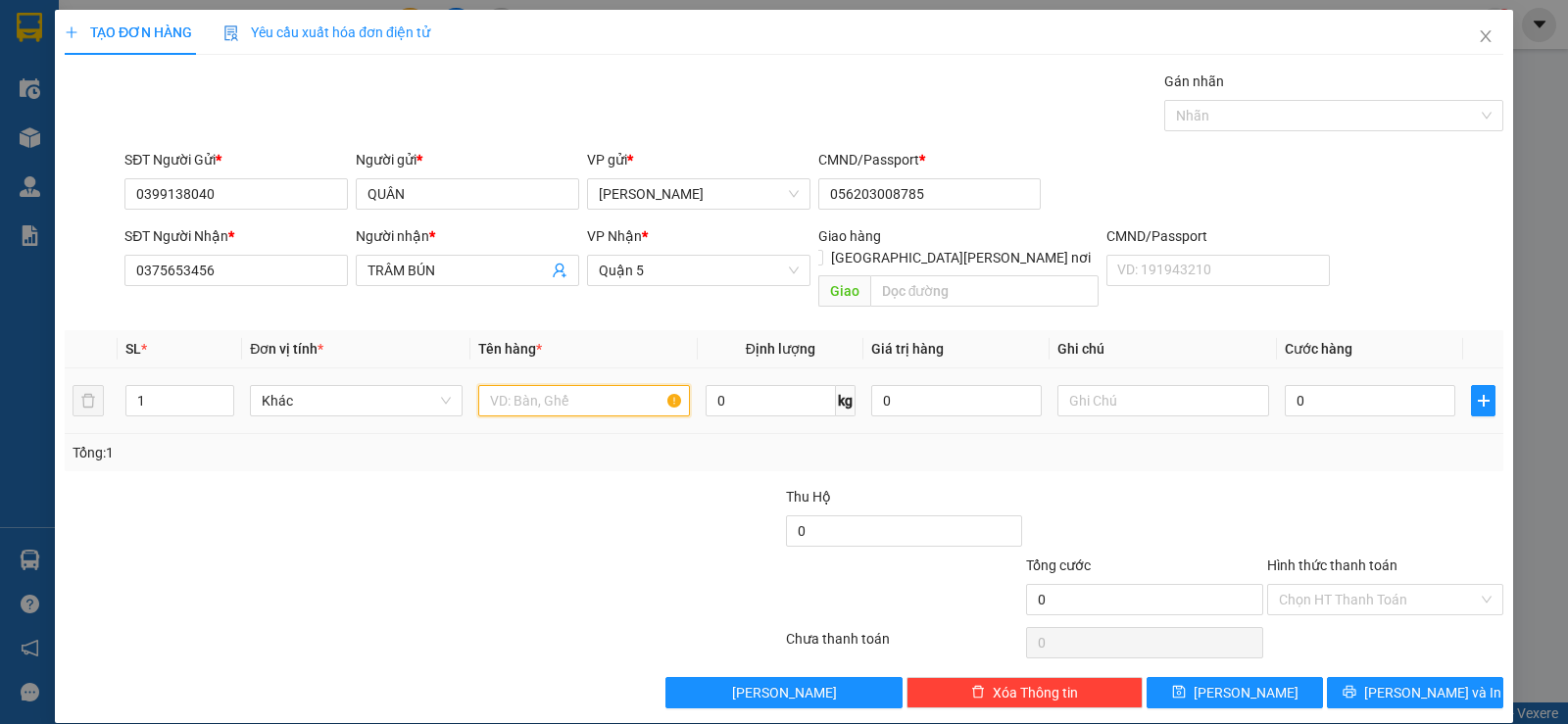
click at [590, 393] on input "text" at bounding box center [584, 400] width 211 height 31
type input "1tx trắng"
click at [1270, 445] on div "Tổng: 1" at bounding box center [784, 452] width 1438 height 37
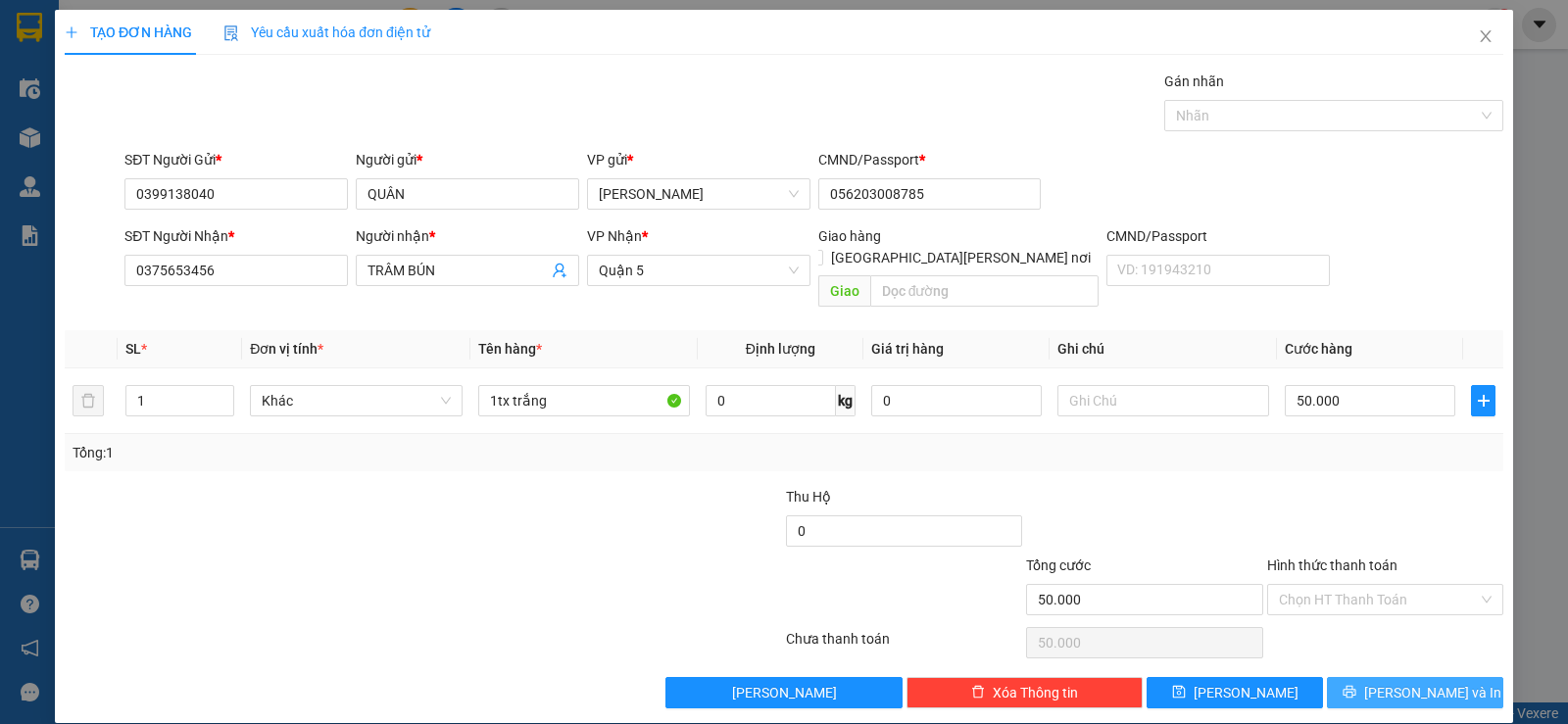
click at [1355, 677] on button "[PERSON_NAME] và In" at bounding box center [1414, 692] width 177 height 31
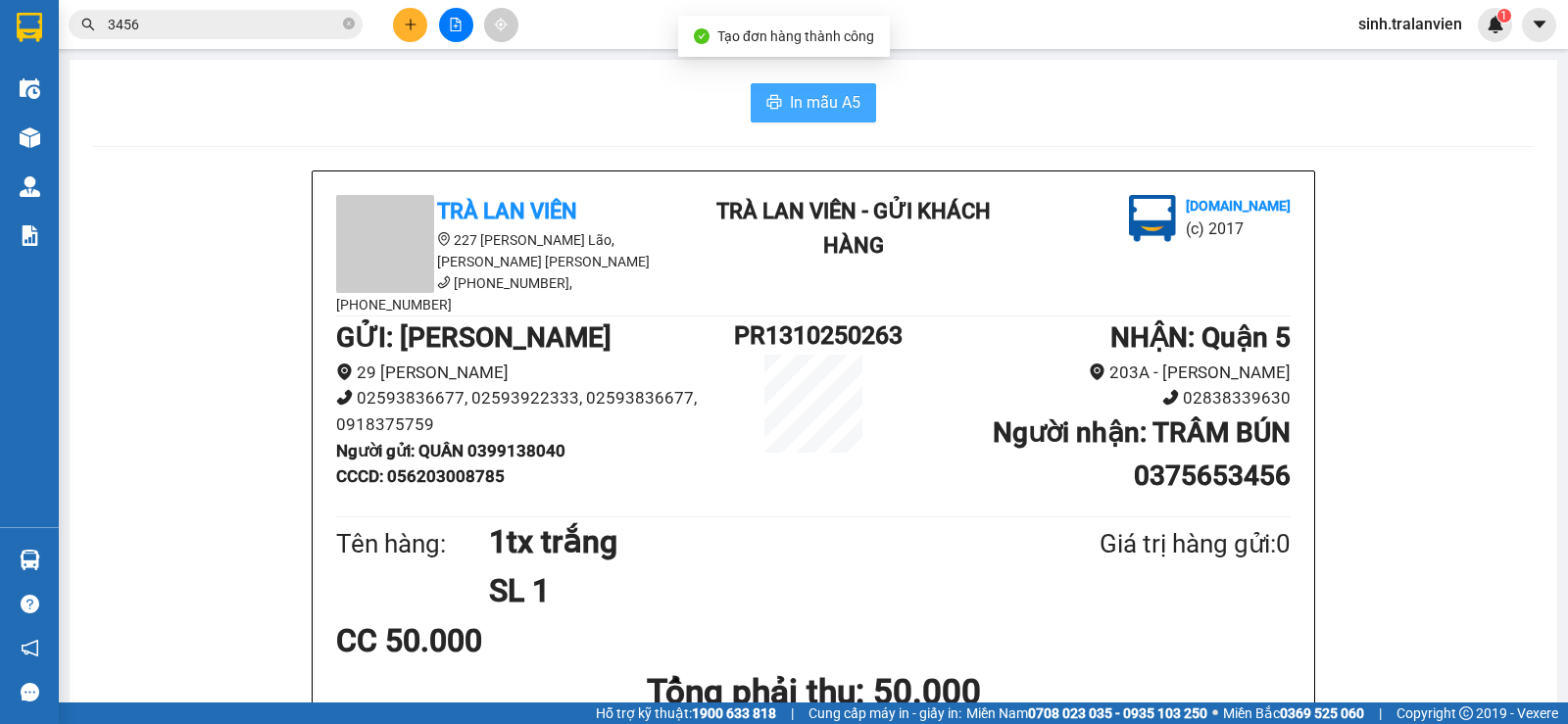
click at [777, 108] on button "In mẫu A5" at bounding box center [813, 102] width 126 height 39
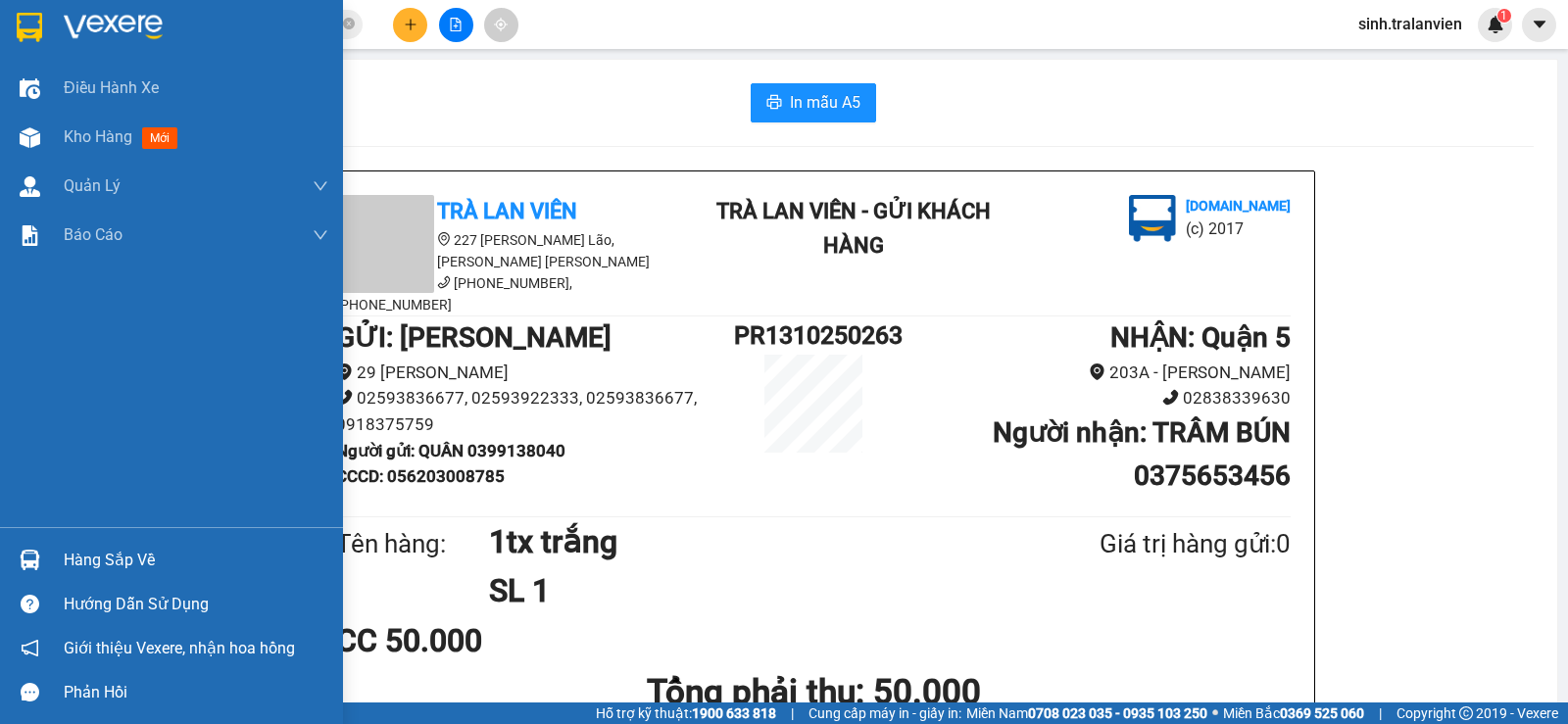
drag, startPoint x: 138, startPoint y: 126, endPoint x: 49, endPoint y: 1, distance: 153.4
click at [138, 126] on div "Kho hàng mới" at bounding box center [125, 137] width 122 height 25
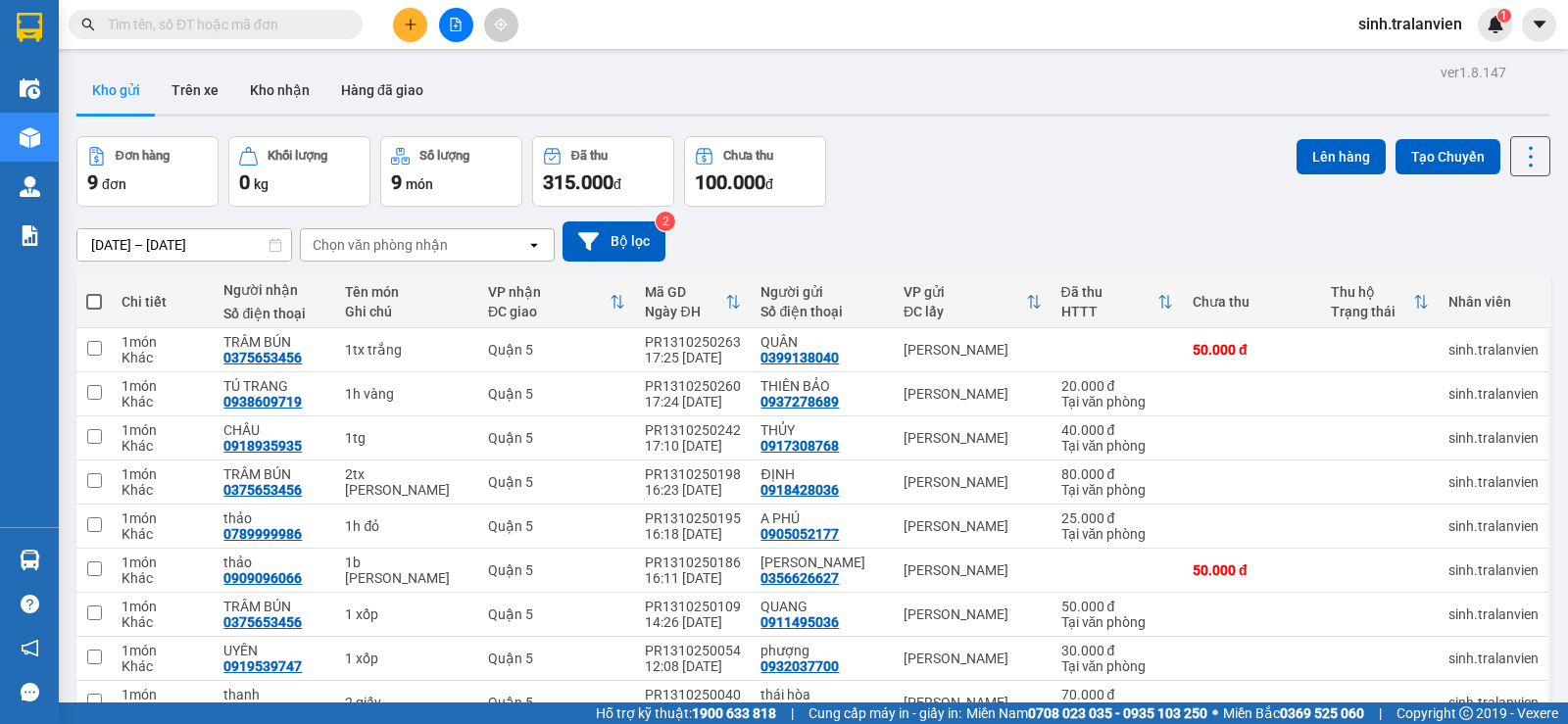
click at [400, 17] on button at bounding box center [410, 25] width 34 height 34
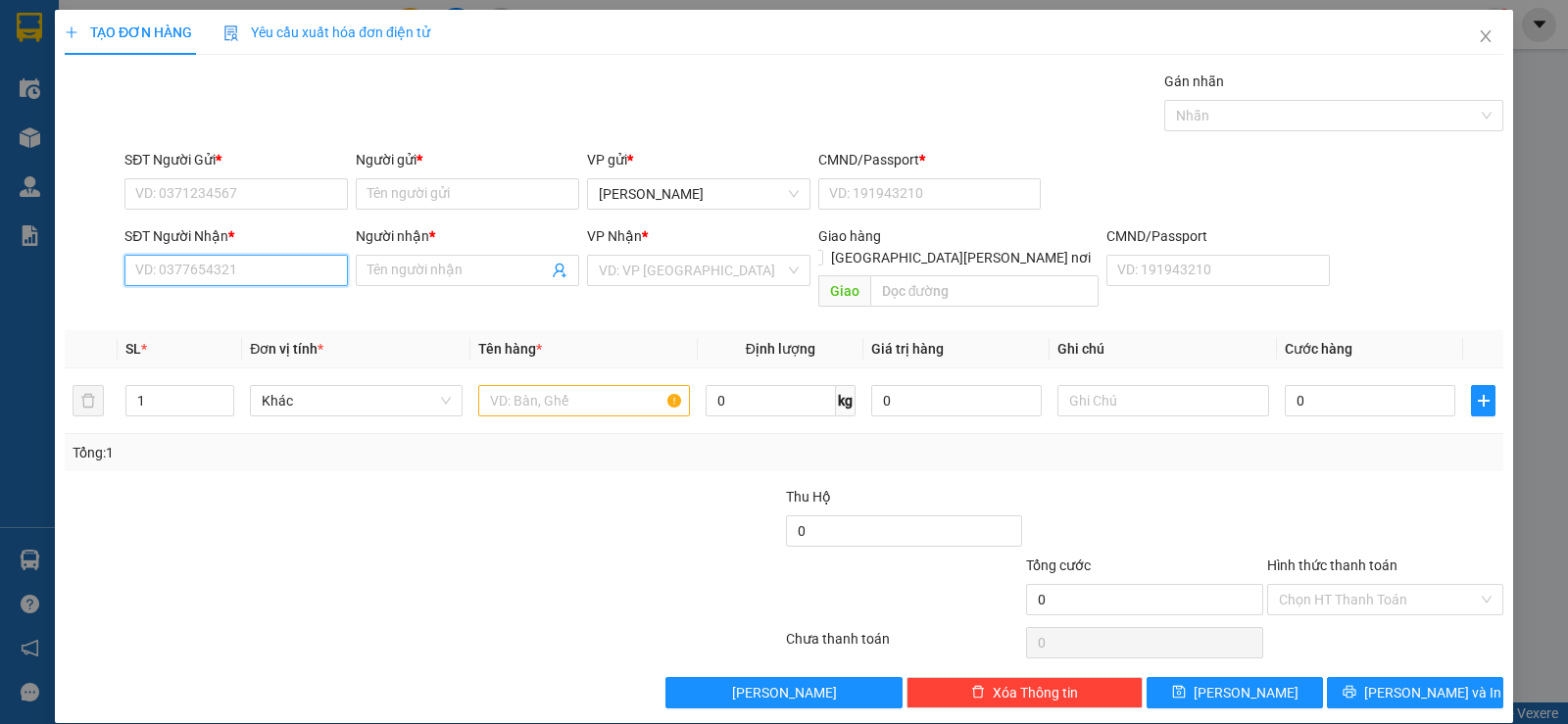
click at [237, 256] on input "SĐT Người Nhận *" at bounding box center [236, 269] width 223 height 31
click at [249, 304] on div "0904878370 - GIAO" at bounding box center [234, 310] width 197 height 22
type input "0904878370"
type input "GIAO"
type input "0904878370"
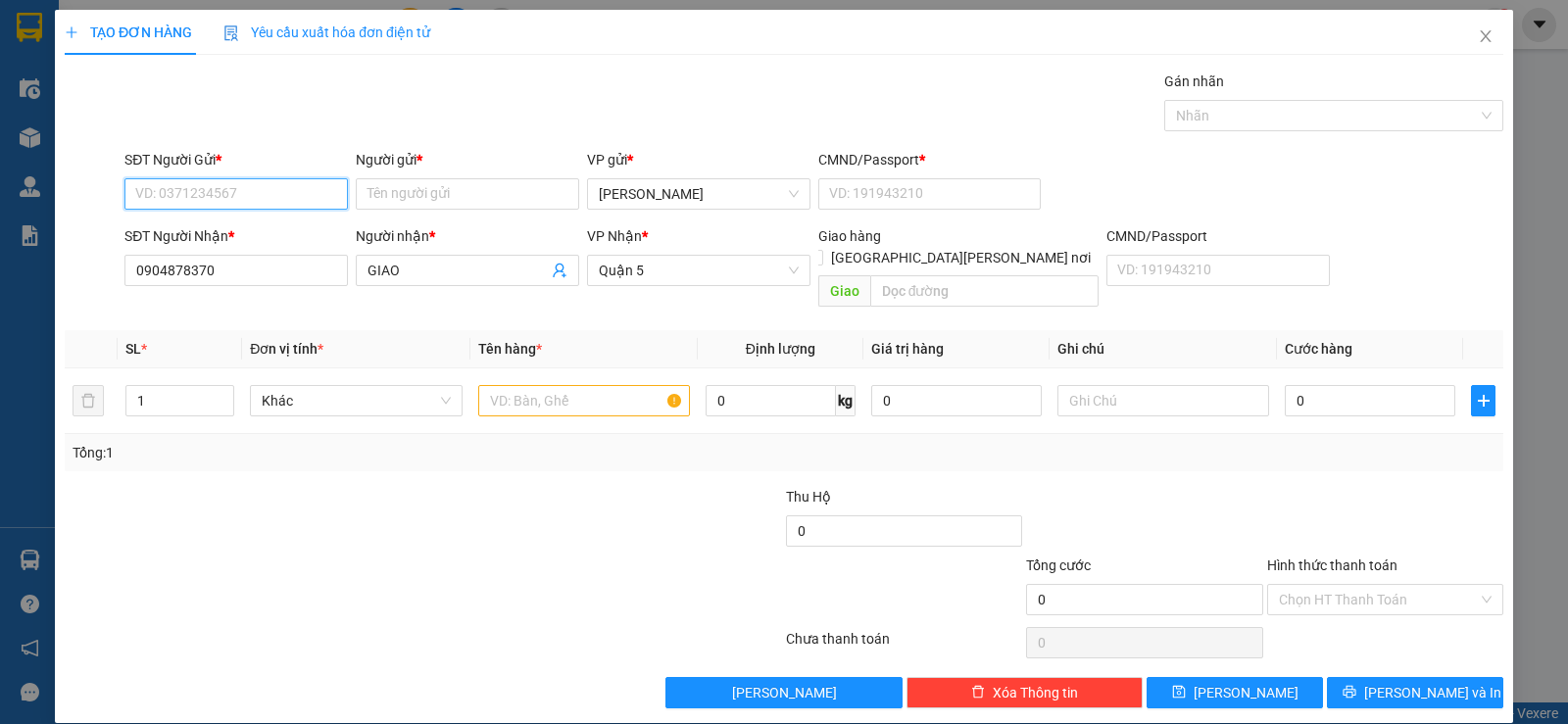
click at [285, 193] on input "SĐT Người Gửi *" at bounding box center [236, 193] width 223 height 31
click at [268, 230] on div "0983020568 - MINH" at bounding box center [234, 233] width 197 height 22
type input "0983020568"
type input "MINH"
type input "060068000129"
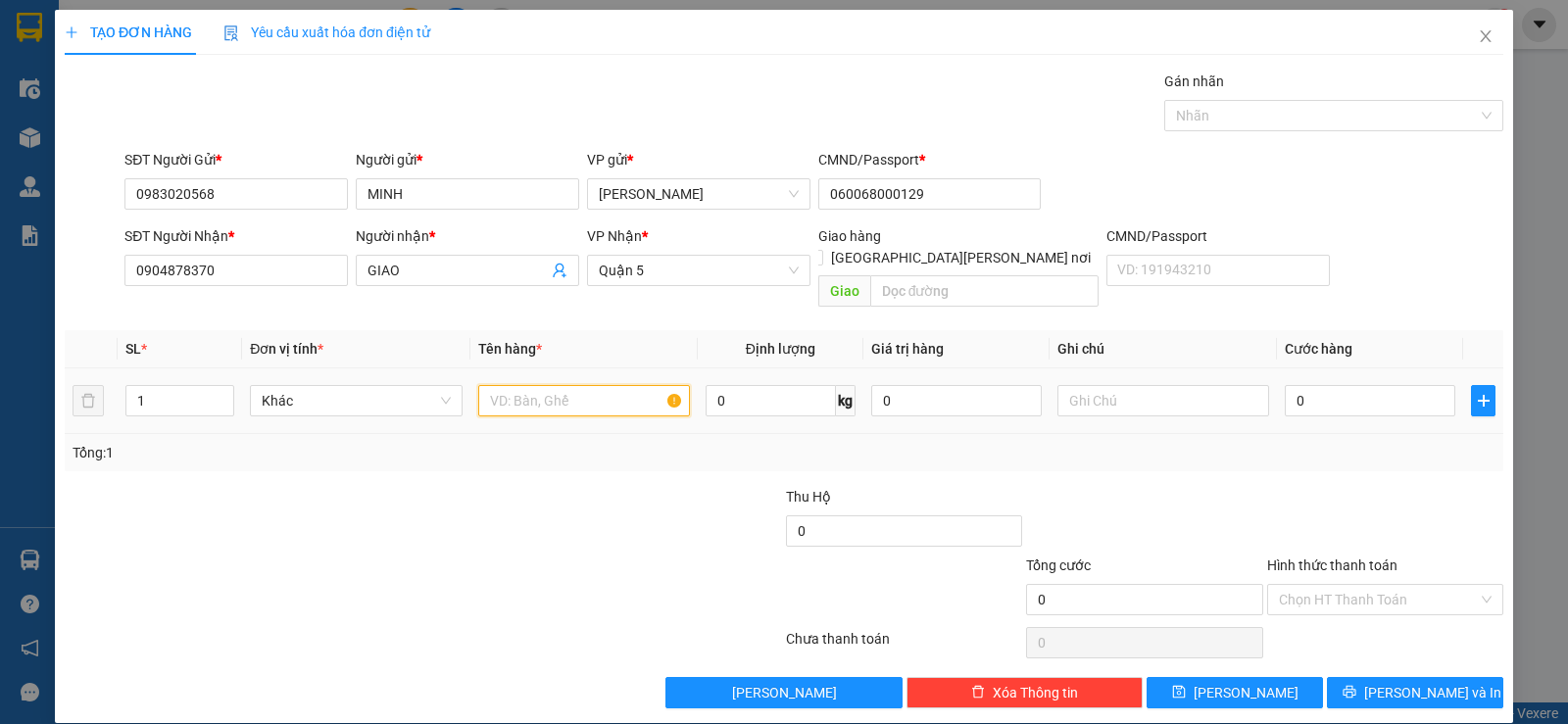
click at [557, 385] on input "text" at bounding box center [584, 400] width 211 height 31
type input "1t nilon đen"
type input "3"
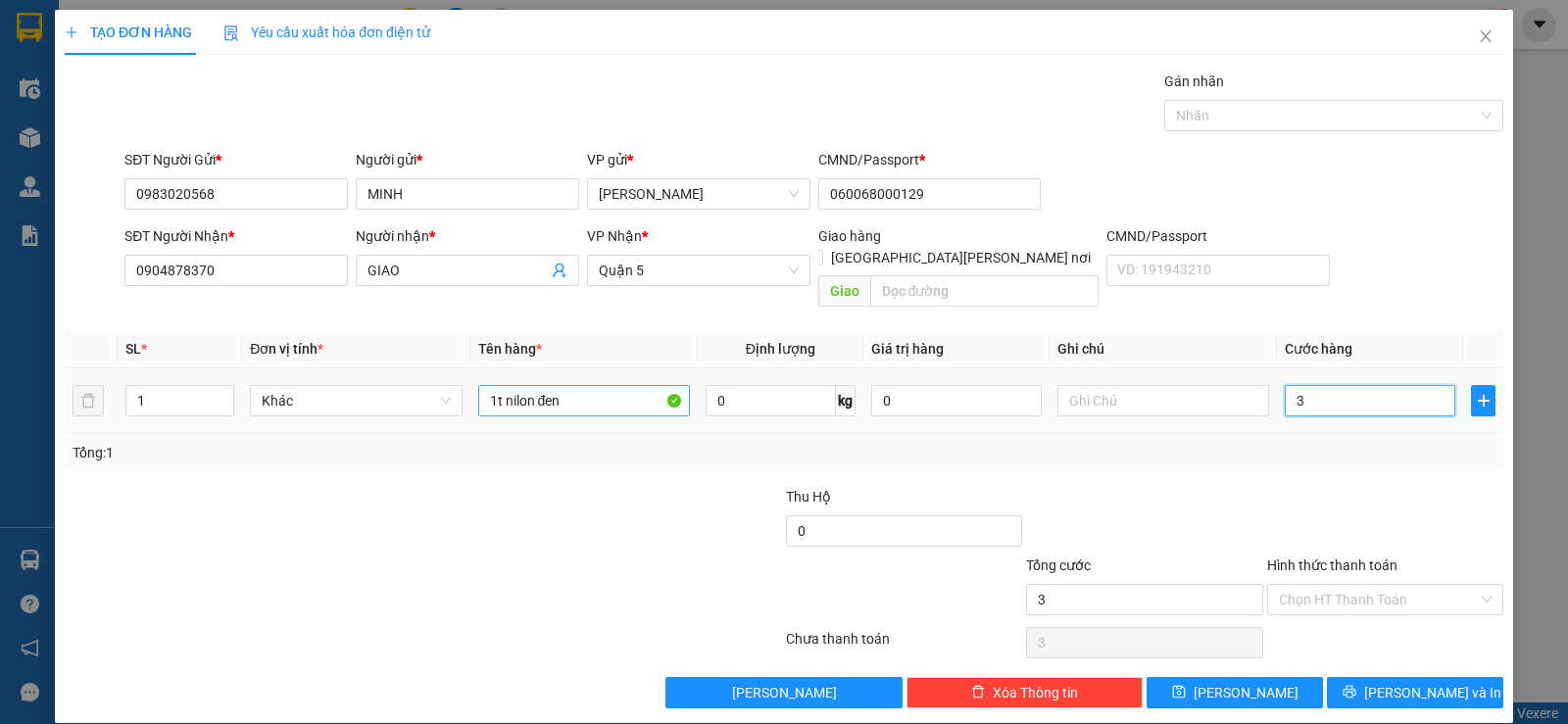
type input "30"
type input "30.000"
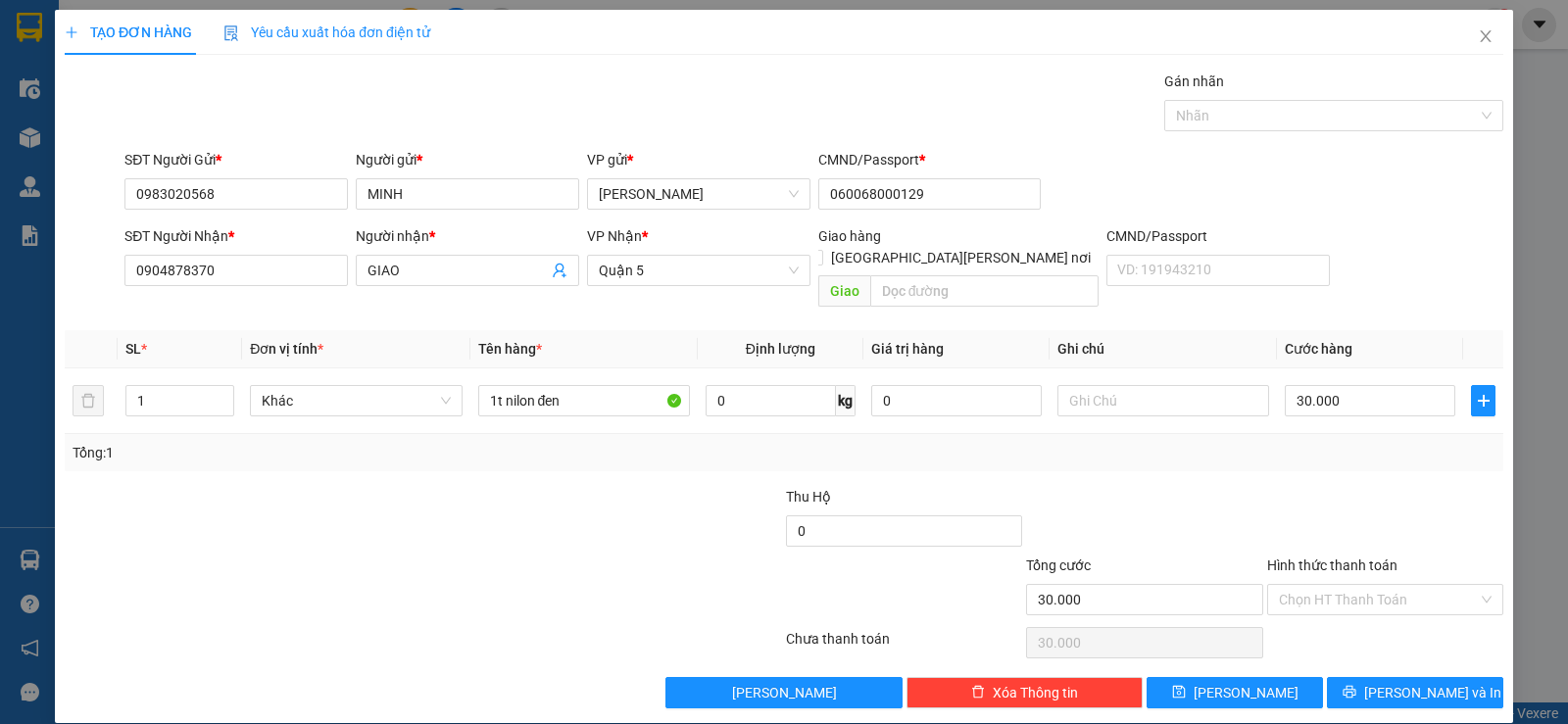
click at [1315, 486] on div at bounding box center [1384, 520] width 240 height 69
click at [1321, 584] on input "Hình thức thanh toán" at bounding box center [1377, 598] width 198 height 29
click at [1347, 621] on div "Tại văn phòng" at bounding box center [1372, 617] width 210 height 22
type input "0"
click at [1265, 486] on div at bounding box center [1384, 520] width 240 height 69
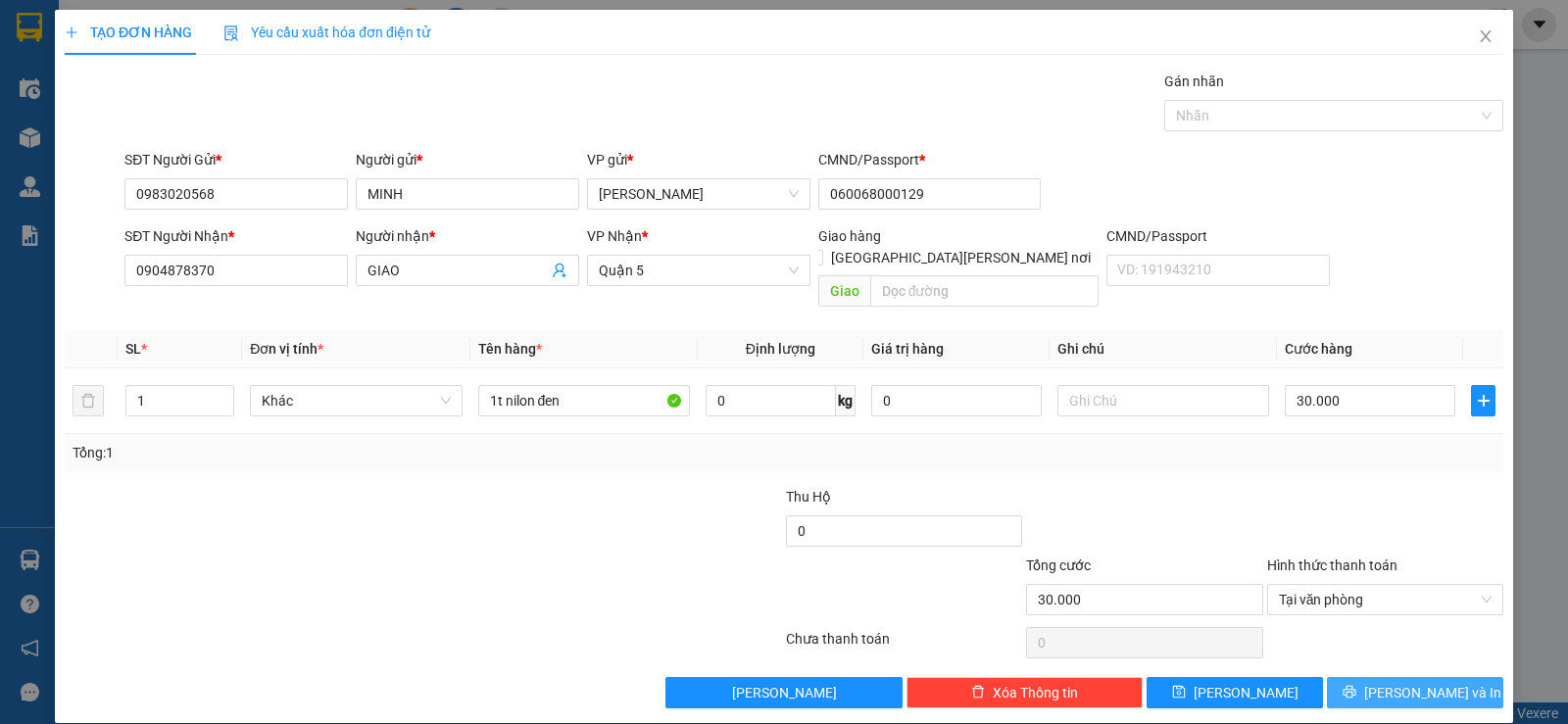
click at [1385, 682] on span "[PERSON_NAME] và In" at bounding box center [1432, 693] width 138 height 22
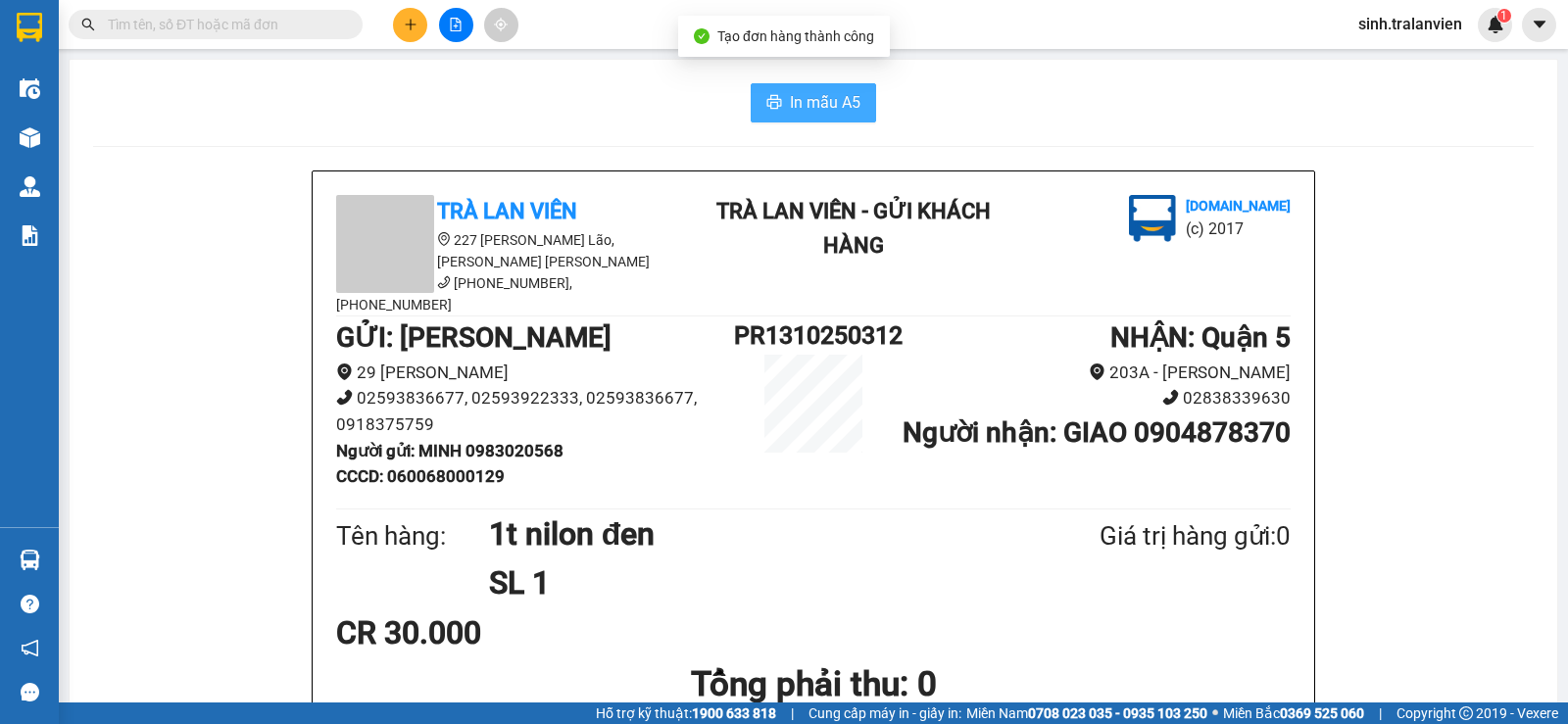
click at [799, 111] on span "In mẫu A5" at bounding box center [825, 102] width 71 height 25
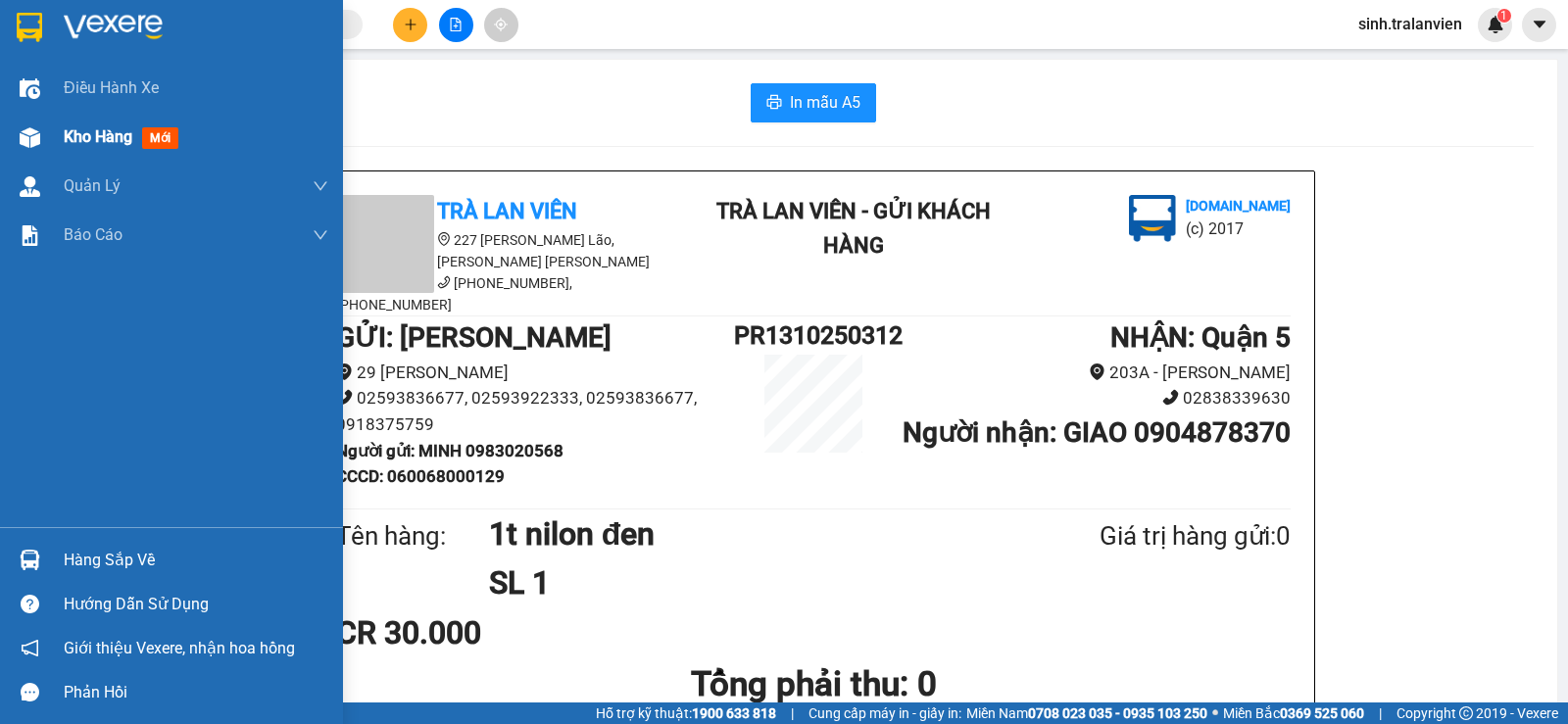
click at [121, 159] on div "Kho hàng mới" at bounding box center [196, 137] width 264 height 49
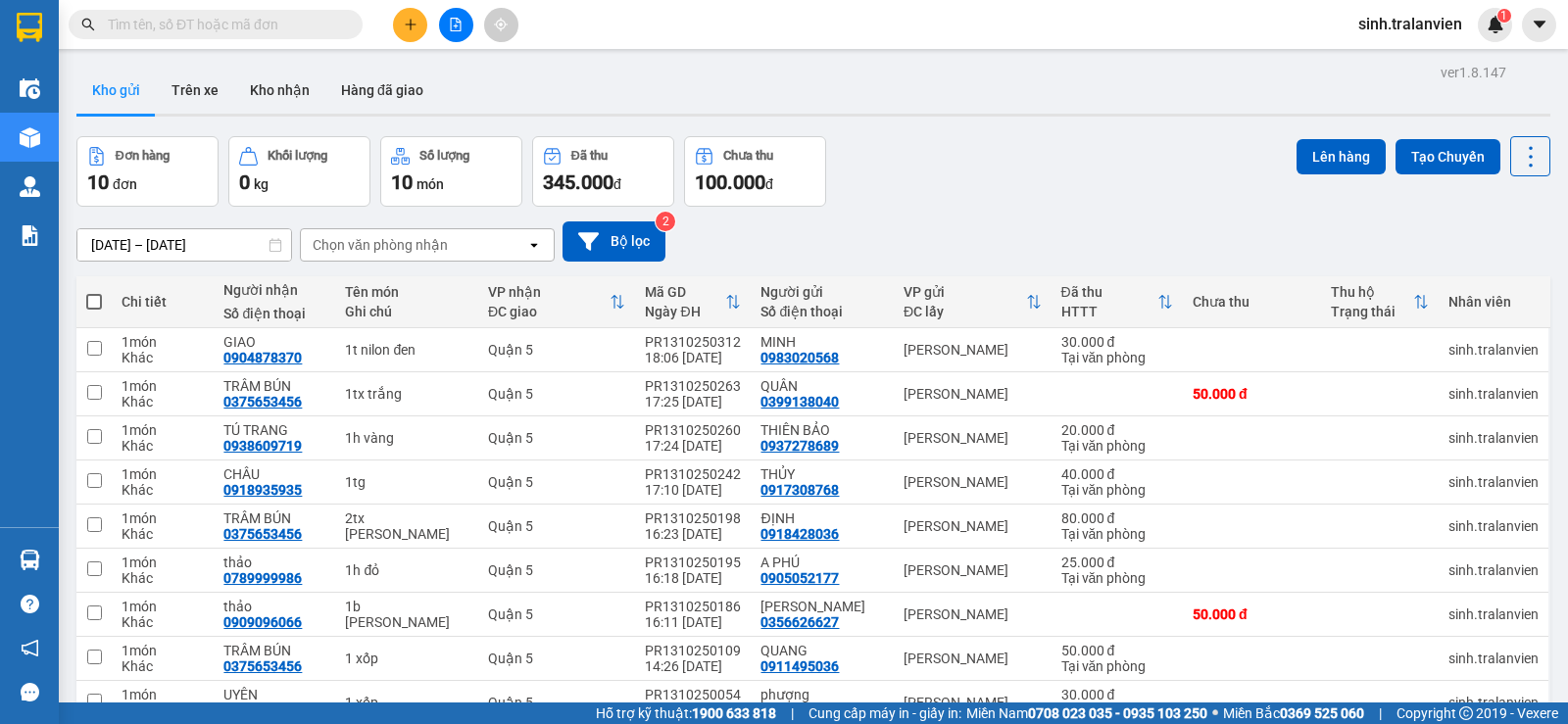
click at [255, 11] on span at bounding box center [215, 24] width 294 height 29
click at [251, 22] on input "text" at bounding box center [223, 25] width 231 height 22
click at [239, 18] on input "text" at bounding box center [223, 25] width 231 height 22
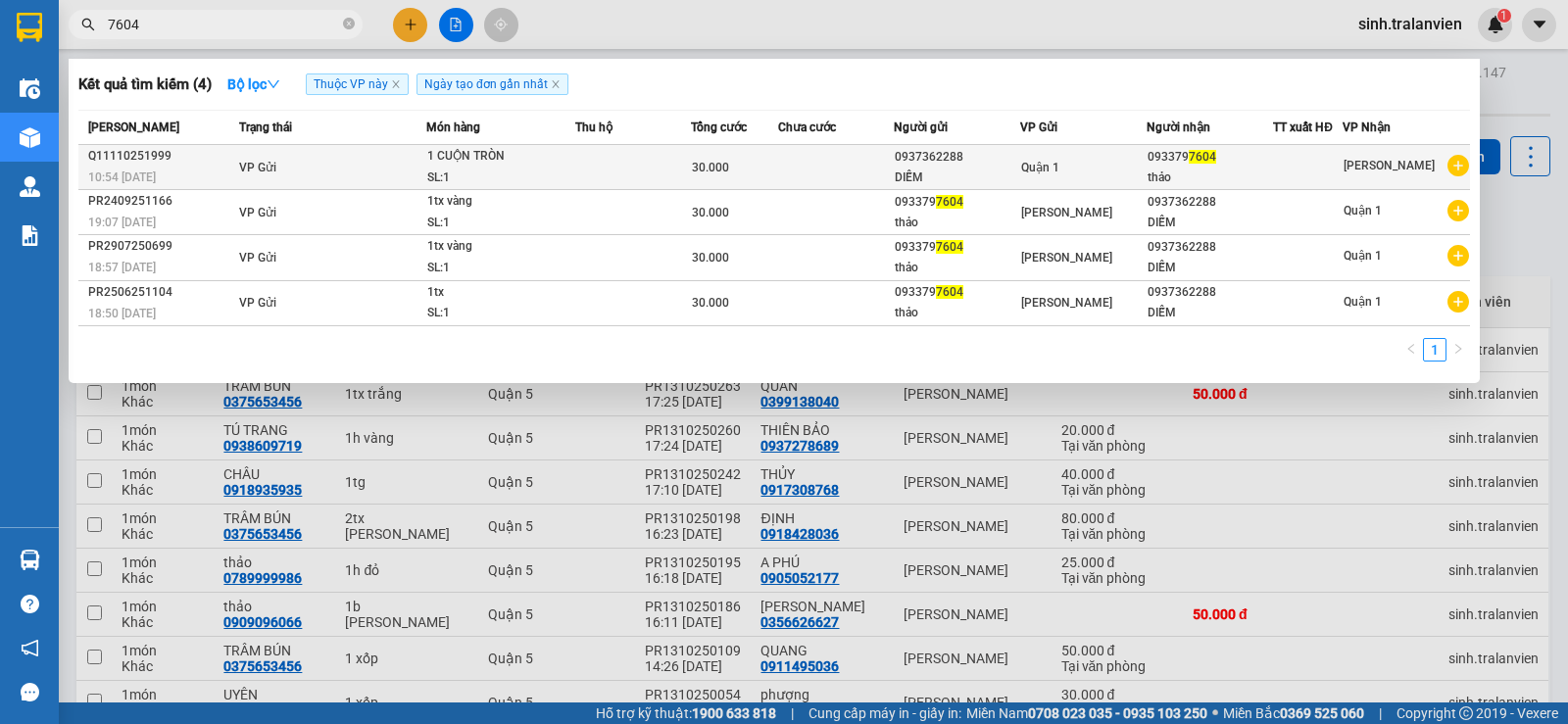
type input "7604"
click at [908, 157] on div "0937362288" at bounding box center [957, 157] width 125 height 21
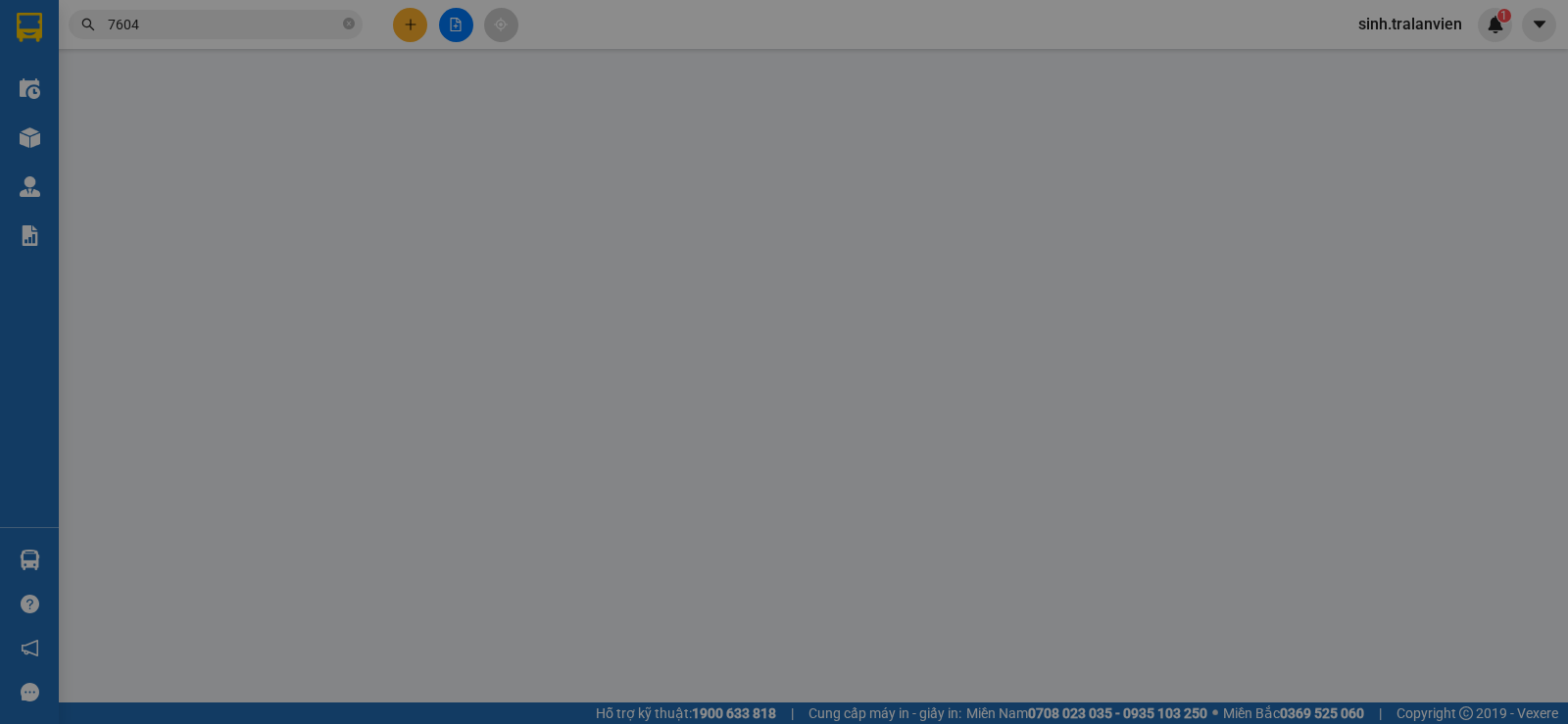
click at [908, 157] on div "CMND/Passport *" at bounding box center [930, 164] width 223 height 22
click at [908, 182] on input "CMND/Passport *" at bounding box center [930, 197] width 223 height 31
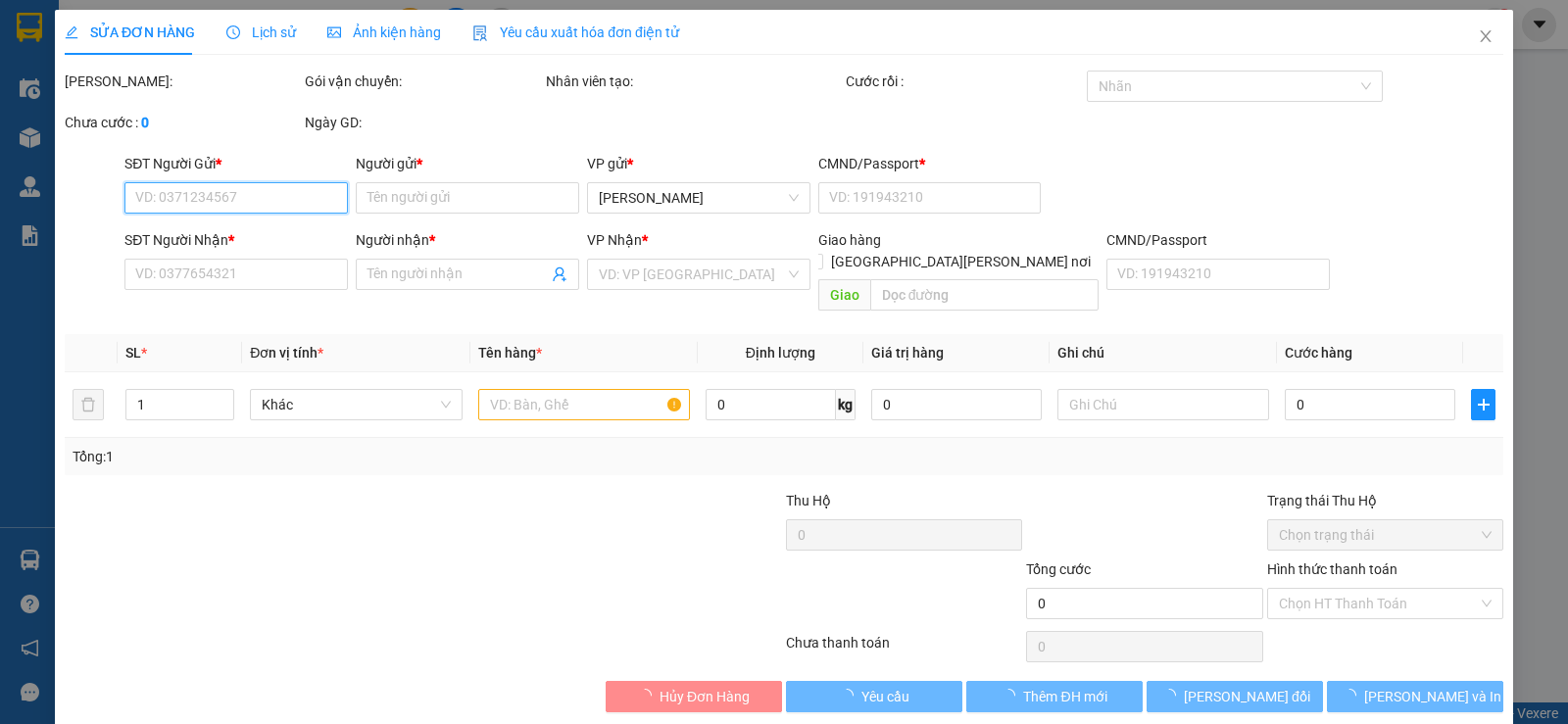
type input "0937362288"
type input "DIỄM"
type input "1"
type input "0933797604"
type input "thảo"
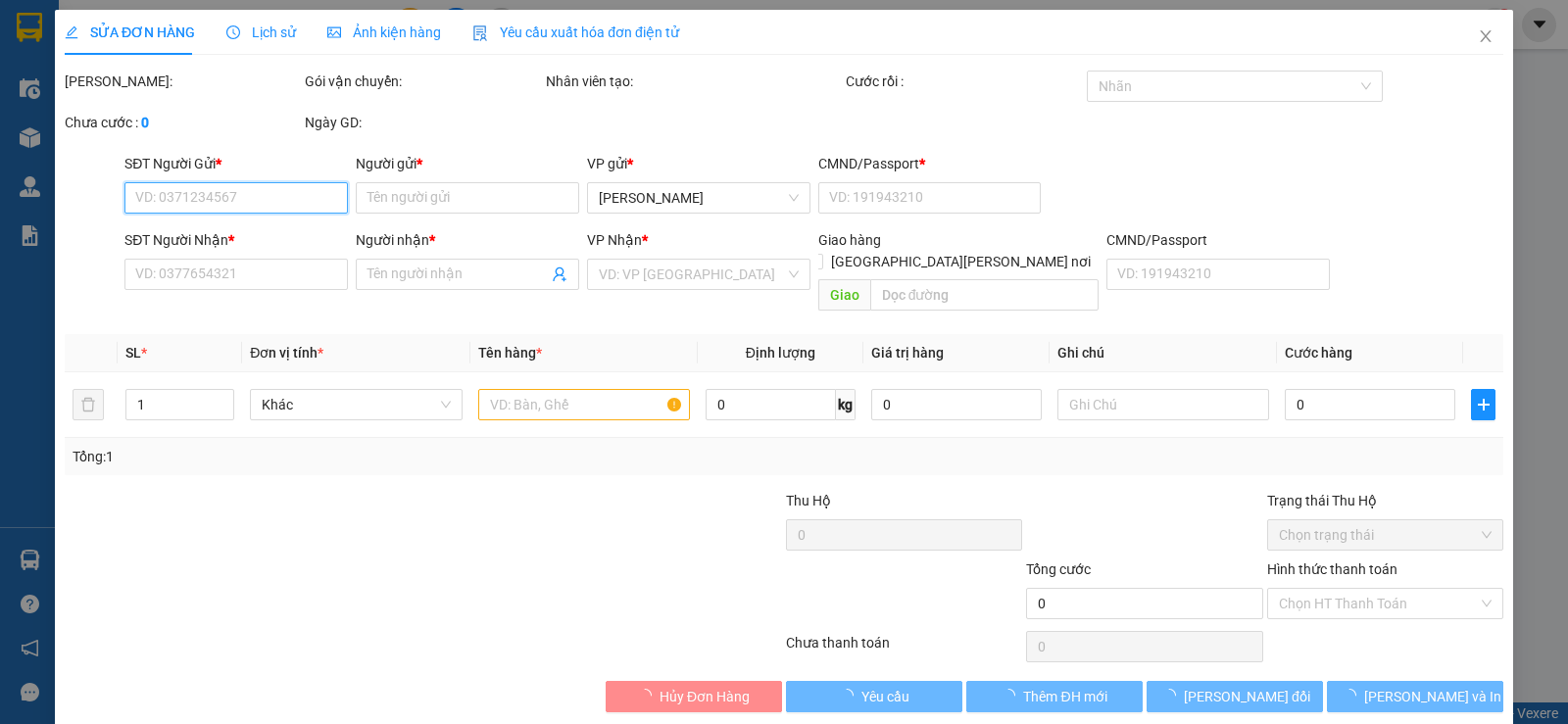
type input "30.000"
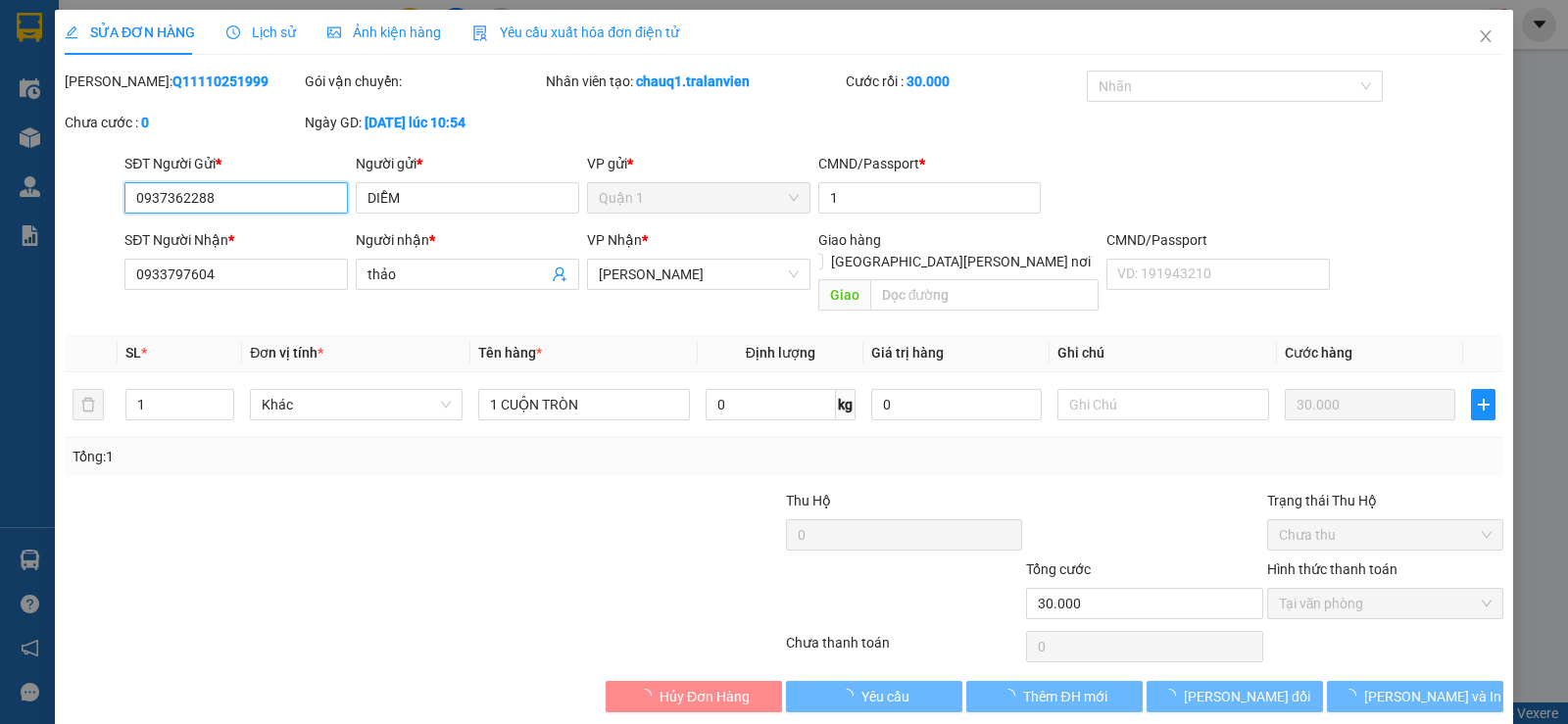
click at [210, 202] on input "0937362288" at bounding box center [236, 197] width 223 height 31
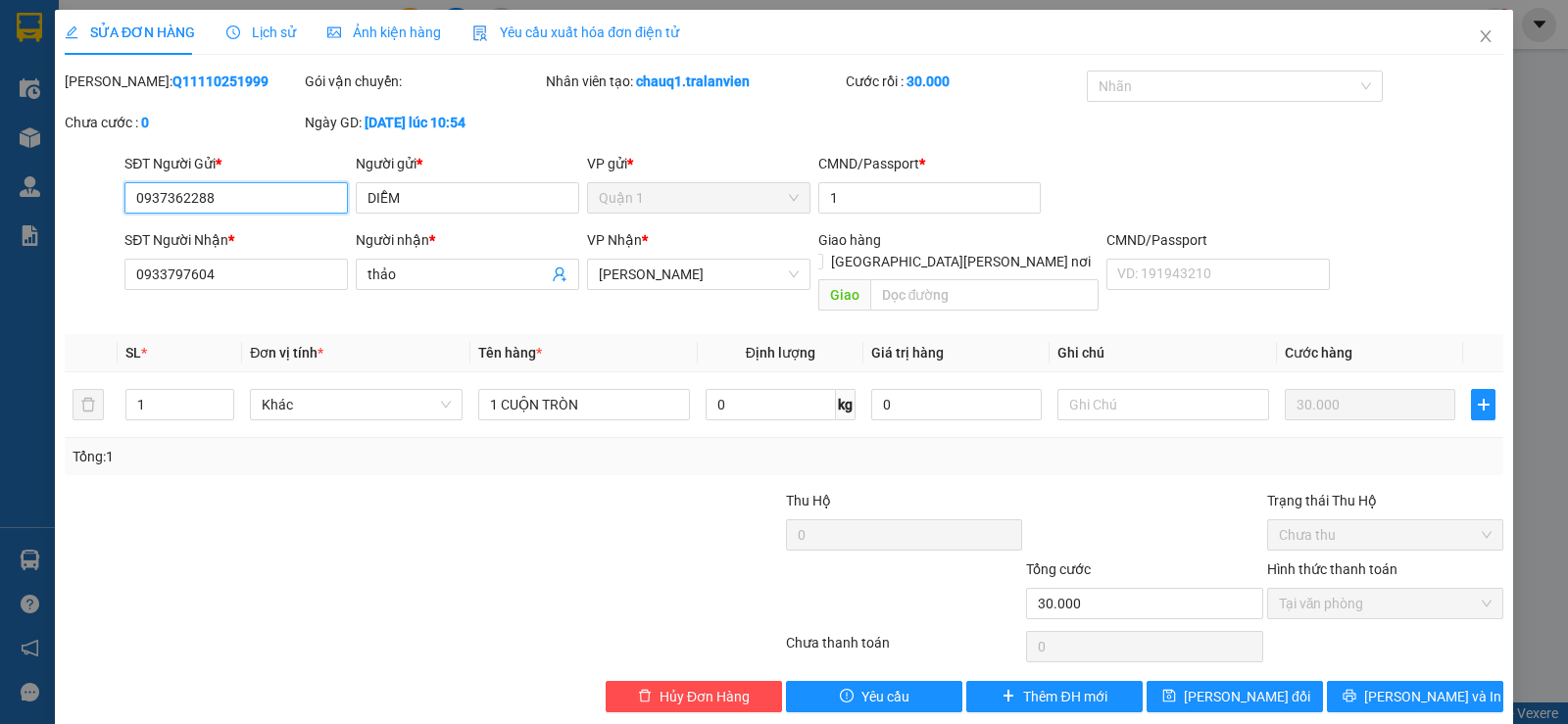
click at [210, 202] on input "0937362288" at bounding box center [236, 197] width 223 height 31
click at [1477, 40] on icon "close" at bounding box center [1485, 36] width 16 height 16
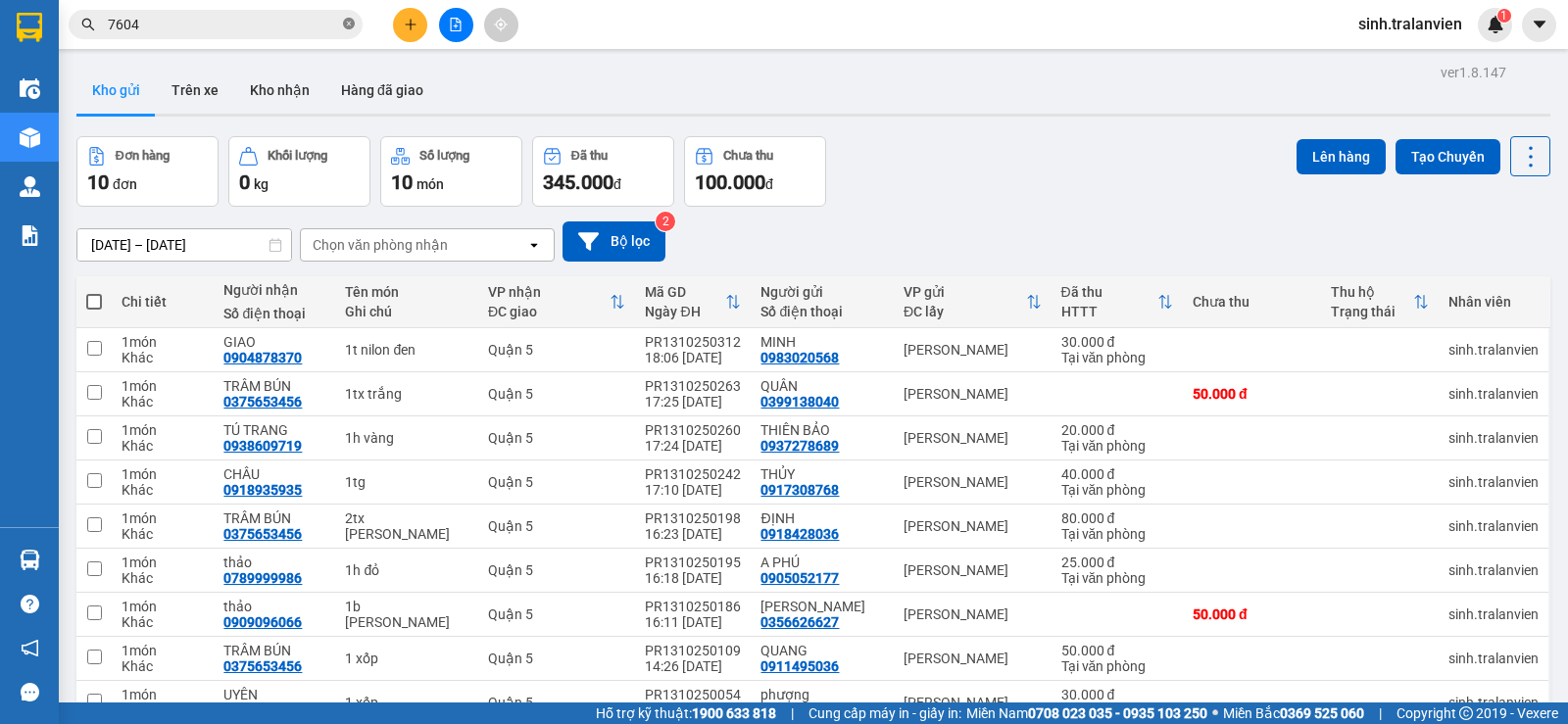
click at [349, 26] on icon "close-circle" at bounding box center [349, 24] width 12 height 12
